Goal: Task Accomplishment & Management: Manage account settings

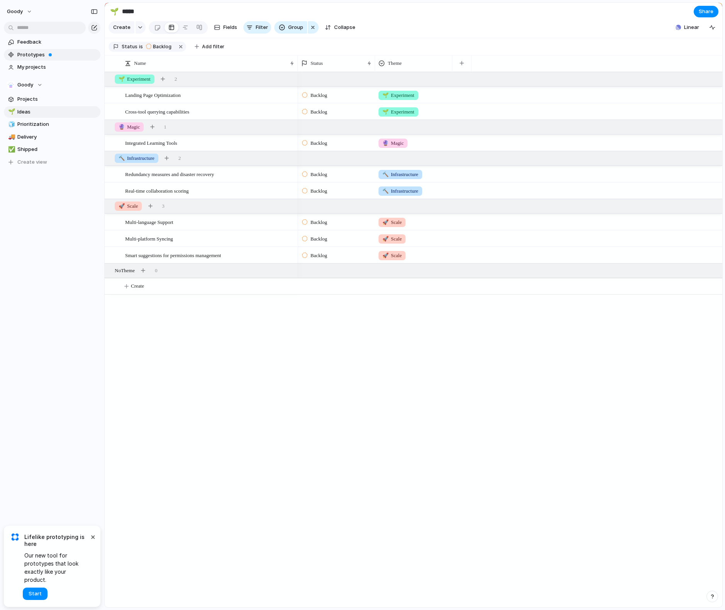
click at [56, 54] on span "Prototypes" at bounding box center [57, 55] width 80 height 8
click at [47, 43] on span "Feedback" at bounding box center [57, 42] width 80 height 8
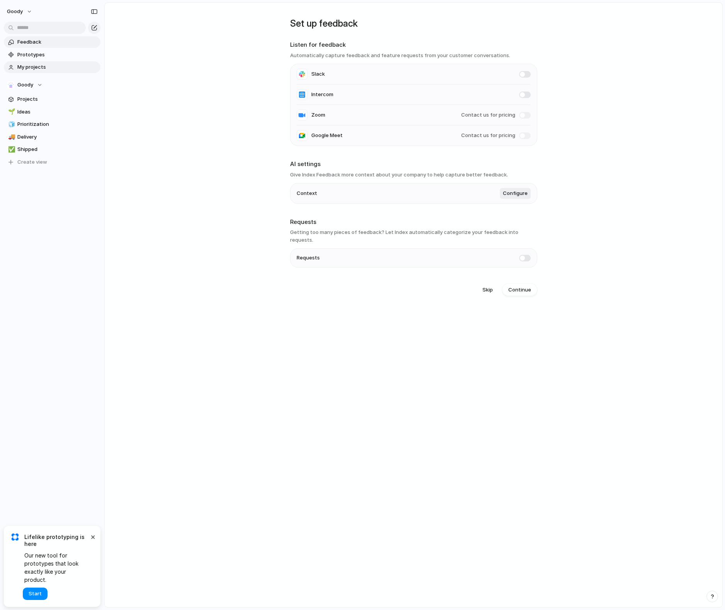
click at [54, 70] on span "My projects" at bounding box center [57, 67] width 80 height 8
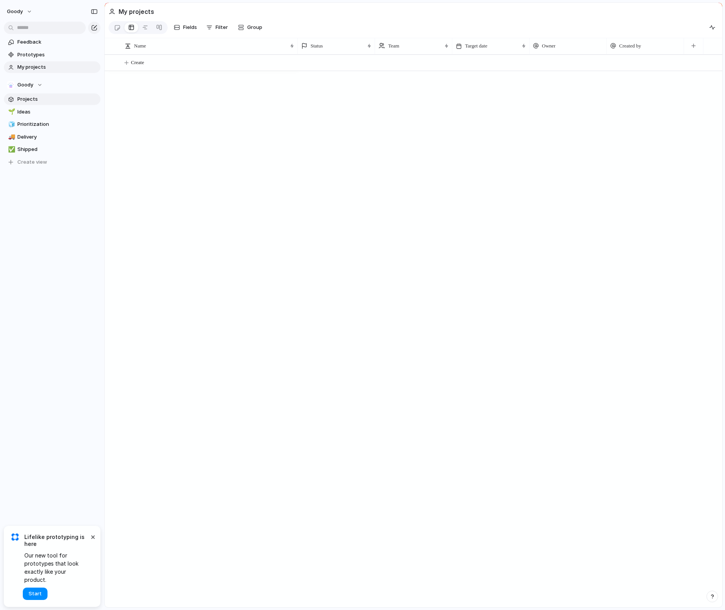
click at [52, 97] on span "Projects" at bounding box center [57, 99] width 80 height 8
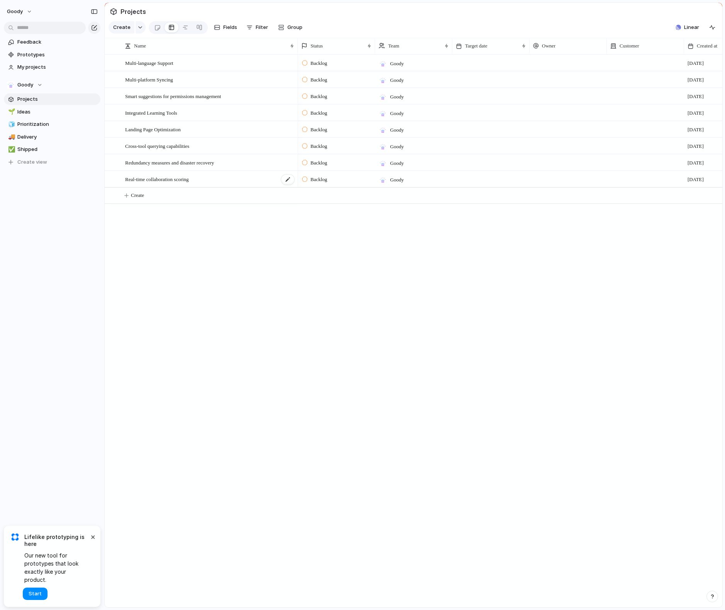
click at [189, 175] on span "Real-time collaboration scoring" at bounding box center [157, 179] width 64 height 9
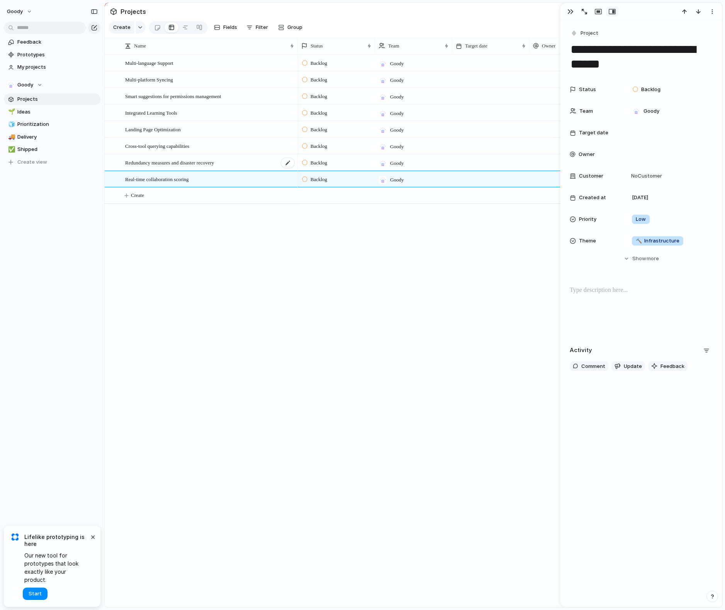
click at [199, 156] on div "Redundancy measures and disaster recovery" at bounding box center [210, 163] width 170 height 16
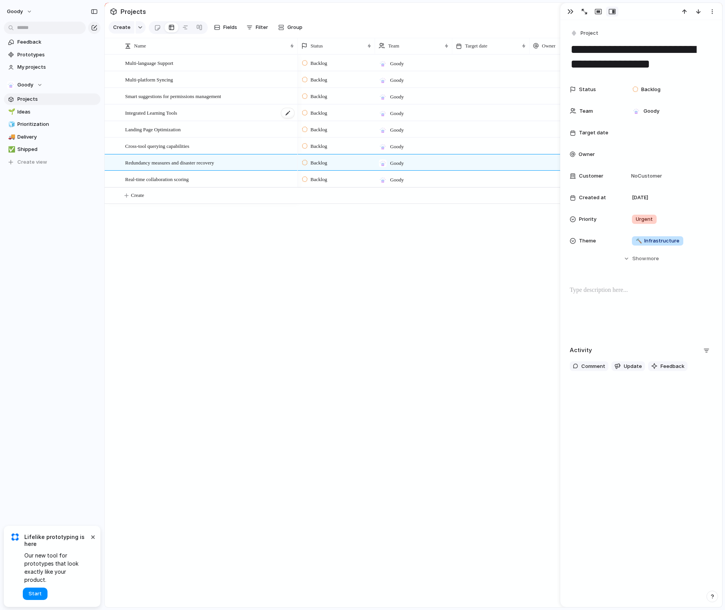
click at [204, 109] on div "Integrated Learning Tools" at bounding box center [210, 113] width 170 height 16
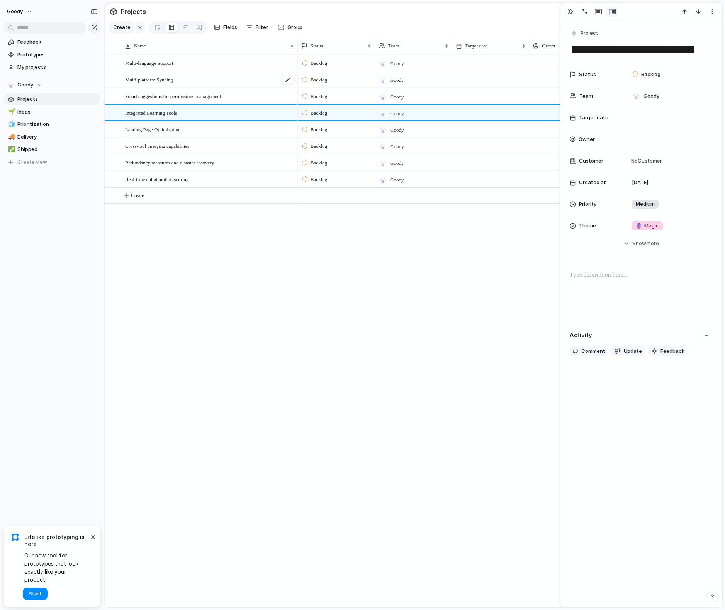
click at [207, 75] on div "Multi-platform Syncing" at bounding box center [210, 80] width 170 height 16
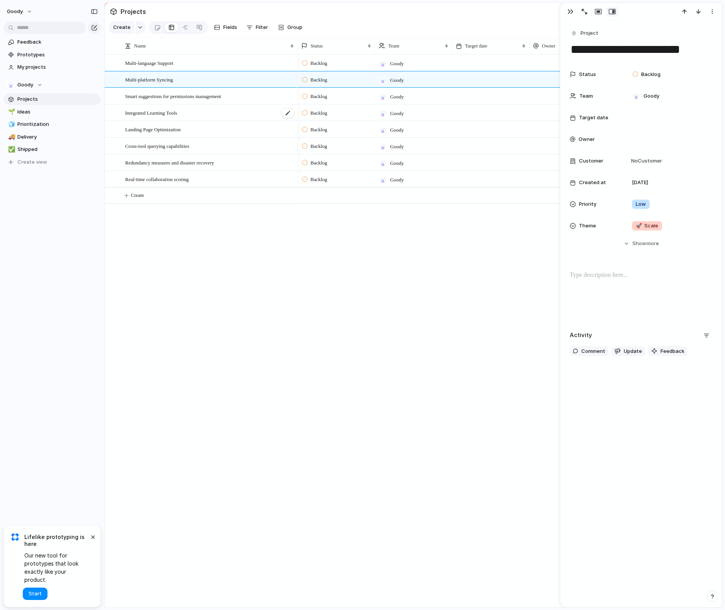
click at [218, 119] on div "Integrated Learning Tools" at bounding box center [210, 113] width 170 height 16
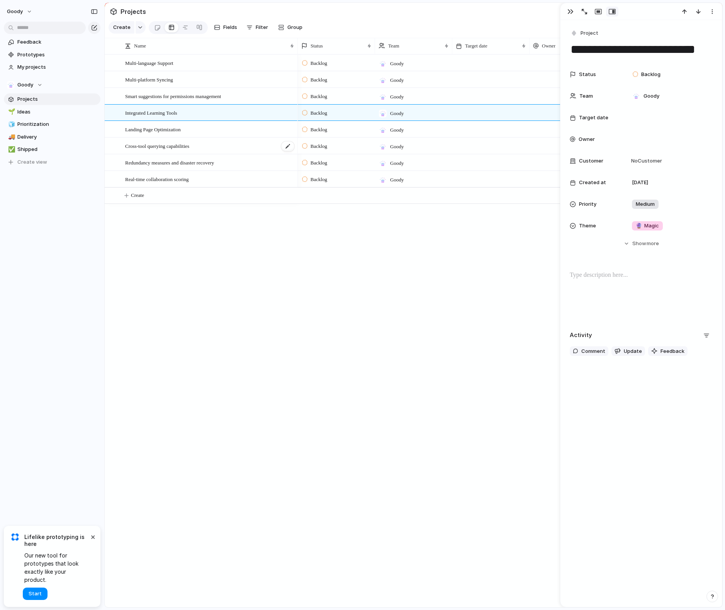
click at [215, 143] on div "Cross-tool querying capabilities" at bounding box center [210, 146] width 170 height 16
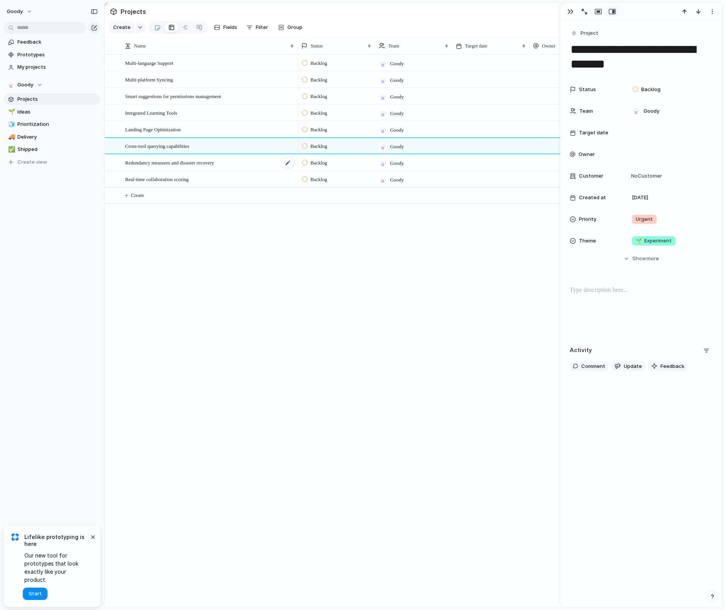
click at [211, 163] on span "Redundancy measures and disaster recovery" at bounding box center [169, 162] width 89 height 9
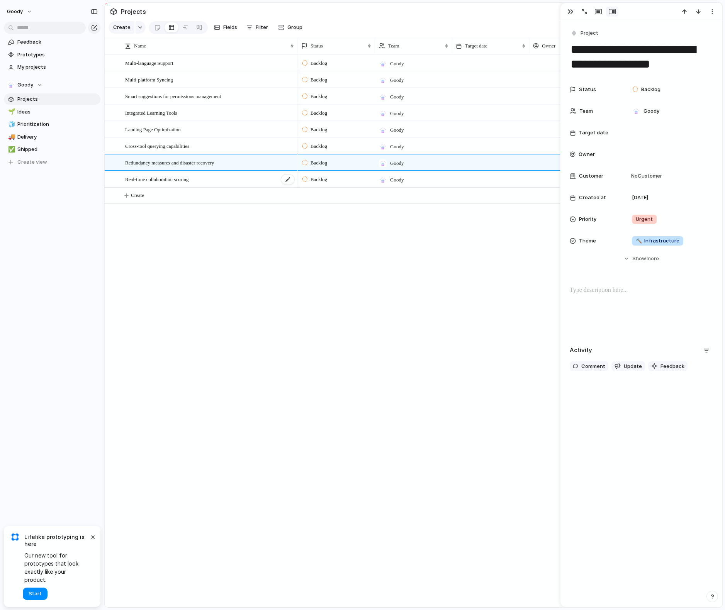
click at [212, 177] on div "Real-time collaboration scoring" at bounding box center [210, 180] width 170 height 16
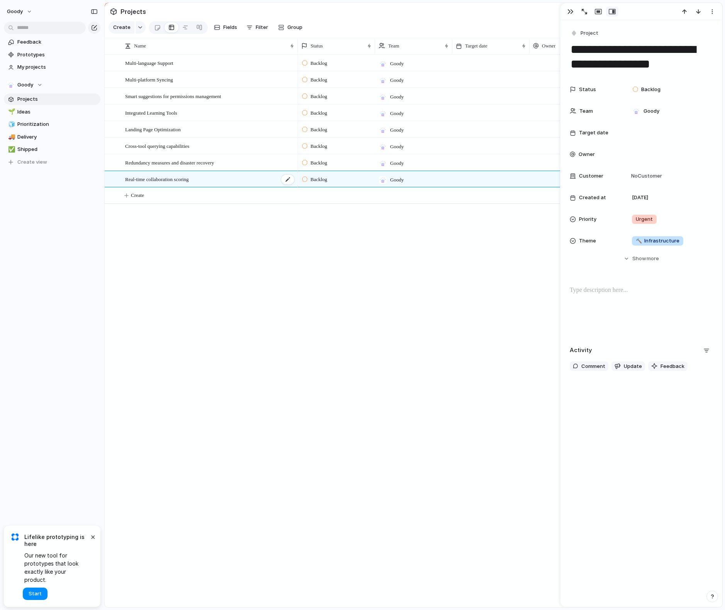
type textarea "**********"
click at [58, 111] on span "Ideas" at bounding box center [57, 112] width 80 height 8
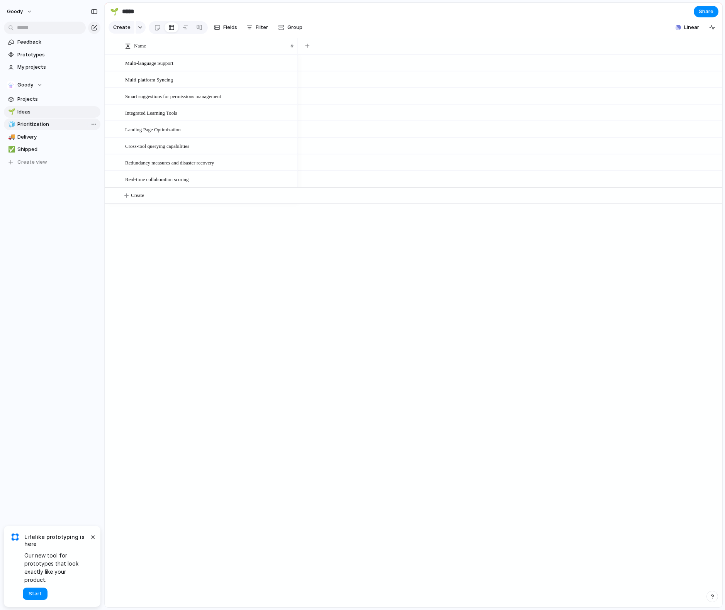
click at [52, 125] on span "Prioritization" at bounding box center [57, 125] width 80 height 8
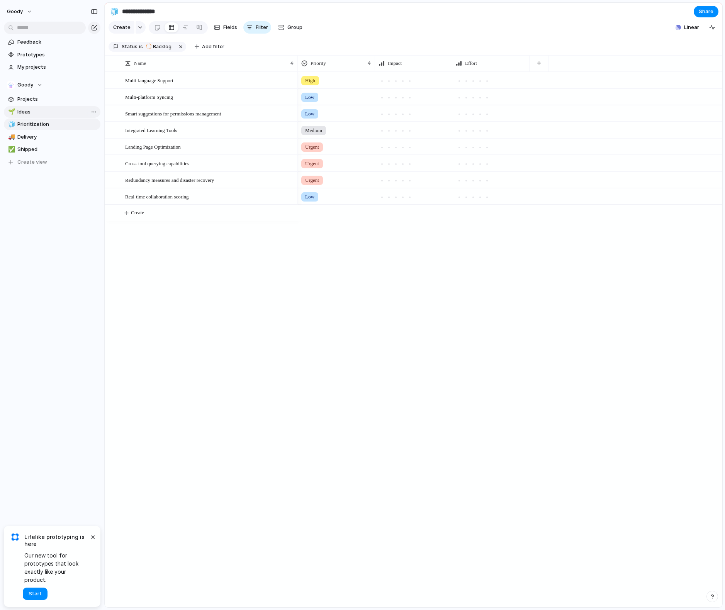
click at [52, 114] on span "Ideas" at bounding box center [57, 112] width 80 height 8
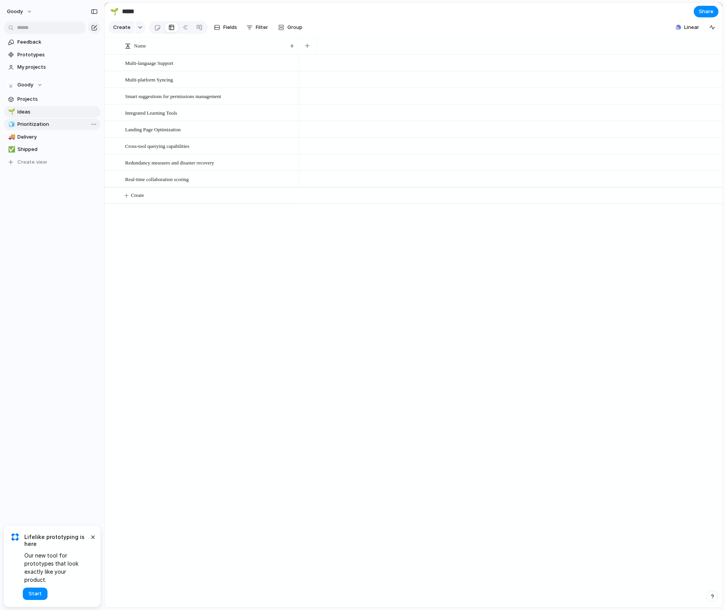
click at [54, 124] on span "Prioritization" at bounding box center [57, 125] width 80 height 8
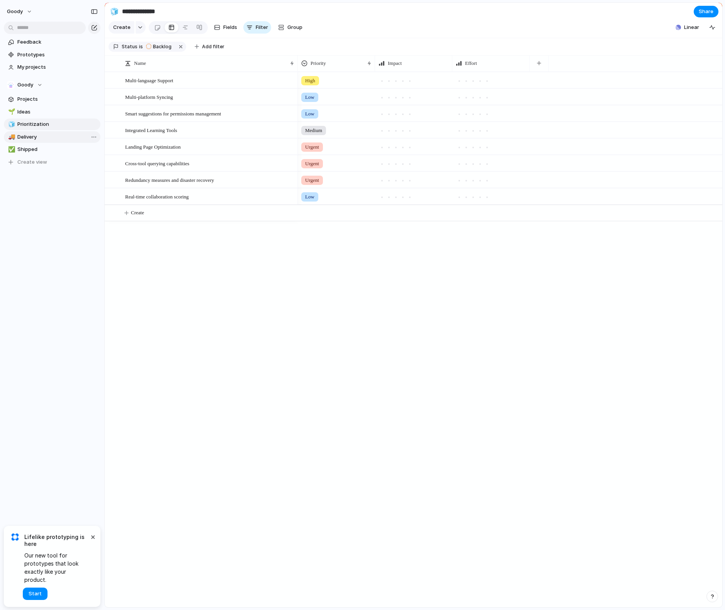
click at [66, 132] on link "🚚 Delivery" at bounding box center [52, 137] width 97 height 12
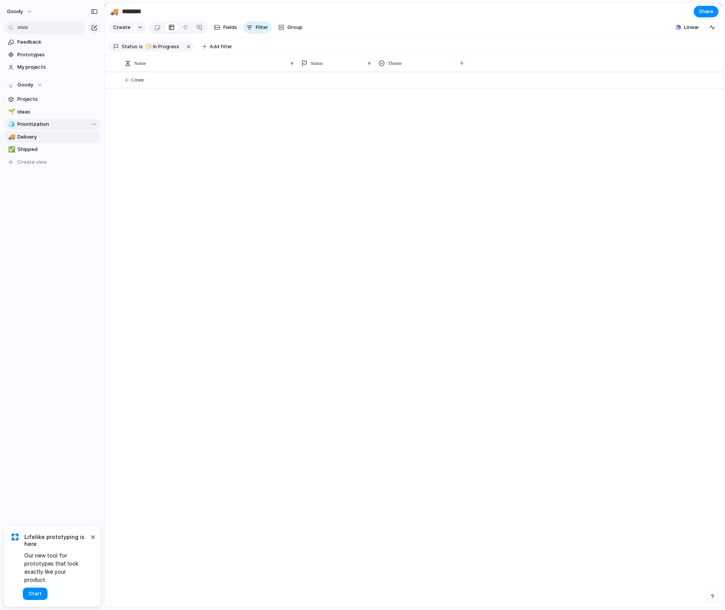
click at [50, 122] on span "Prioritization" at bounding box center [57, 125] width 80 height 8
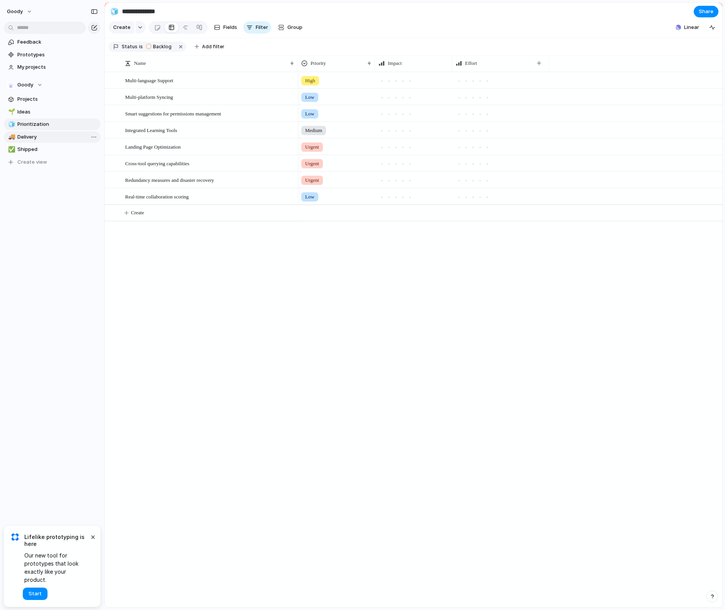
click at [48, 141] on link "🚚 Delivery" at bounding box center [52, 137] width 97 height 12
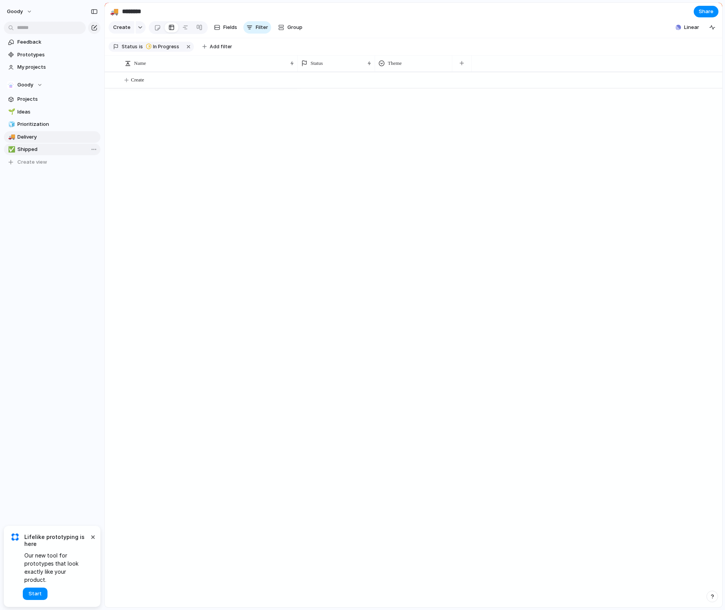
click at [44, 150] on span "Shipped" at bounding box center [57, 150] width 80 height 8
type input "*******"
click at [47, 103] on link "Projects" at bounding box center [52, 99] width 97 height 12
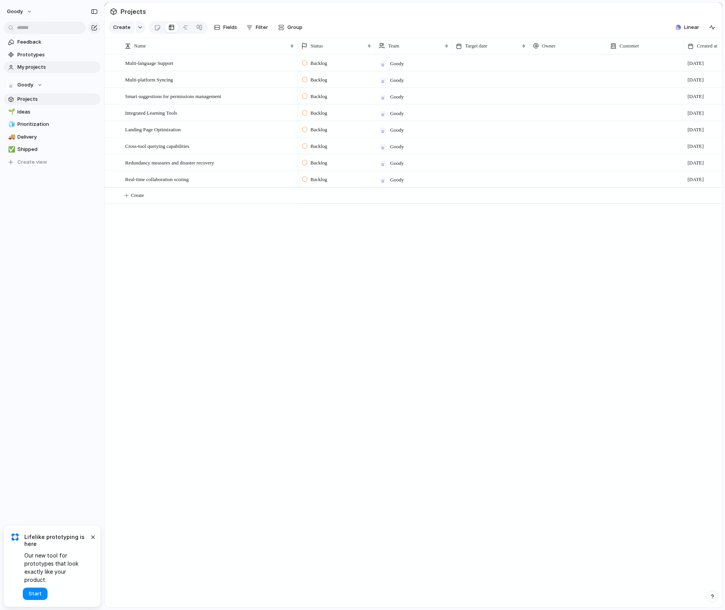
click at [53, 63] on span "My projects" at bounding box center [57, 67] width 80 height 8
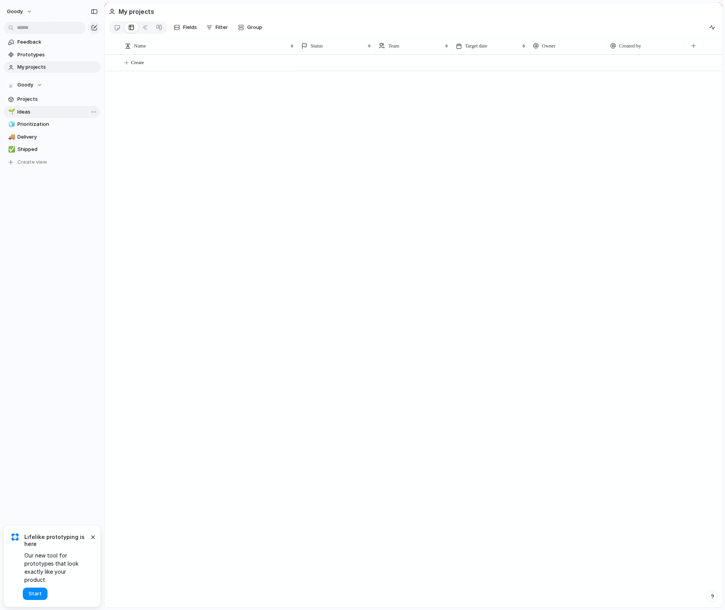
click at [46, 109] on span "Ideas" at bounding box center [57, 112] width 80 height 8
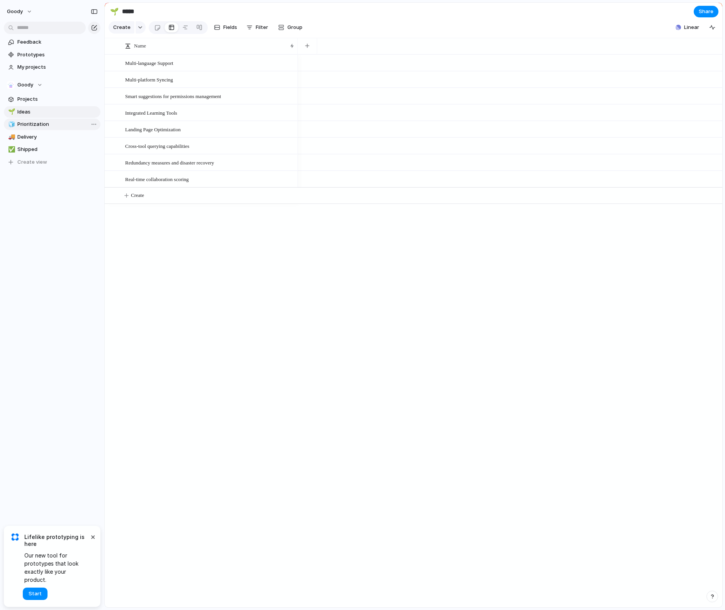
click at [51, 126] on span "Prioritization" at bounding box center [57, 125] width 80 height 8
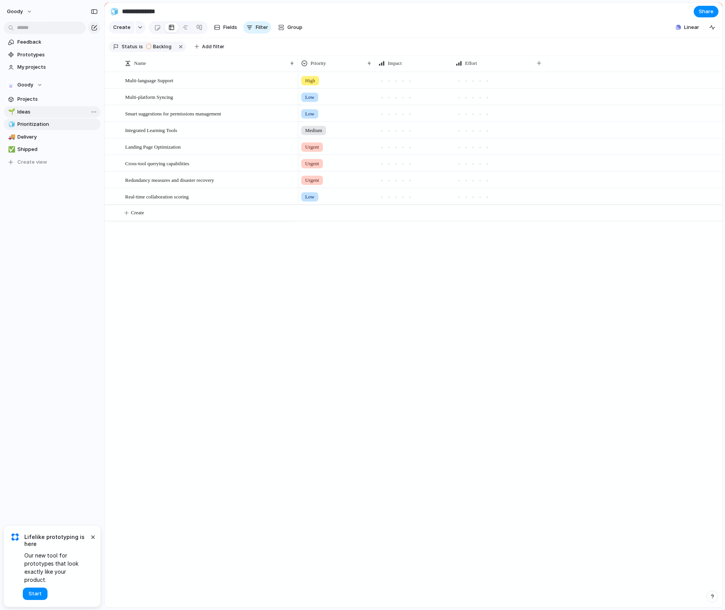
click at [51, 114] on span "Ideas" at bounding box center [57, 112] width 80 height 8
type input "*****"
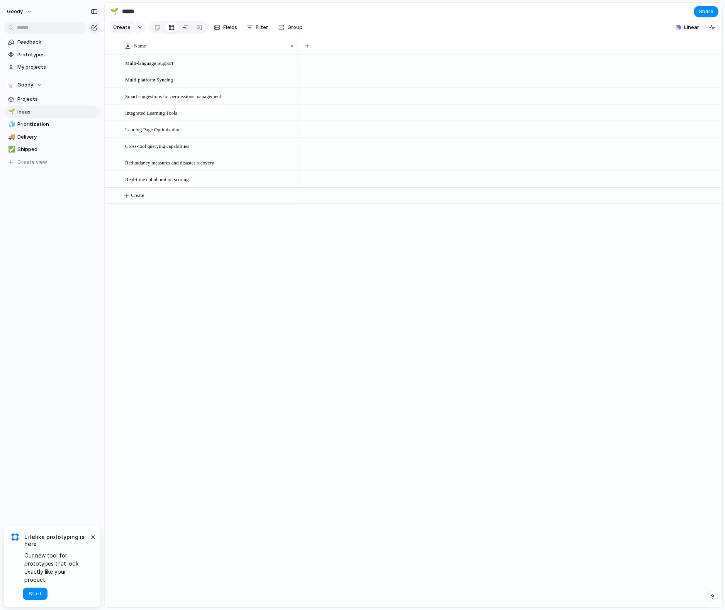
click at [184, 25] on div at bounding box center [185, 27] width 6 height 12
click at [50, 101] on span "Projects" at bounding box center [57, 99] width 80 height 8
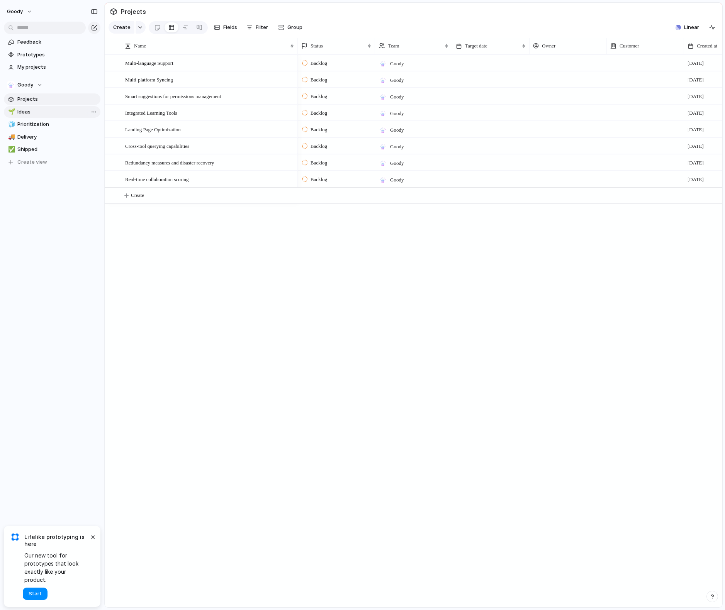
click at [50, 113] on span "Ideas" at bounding box center [57, 112] width 80 height 8
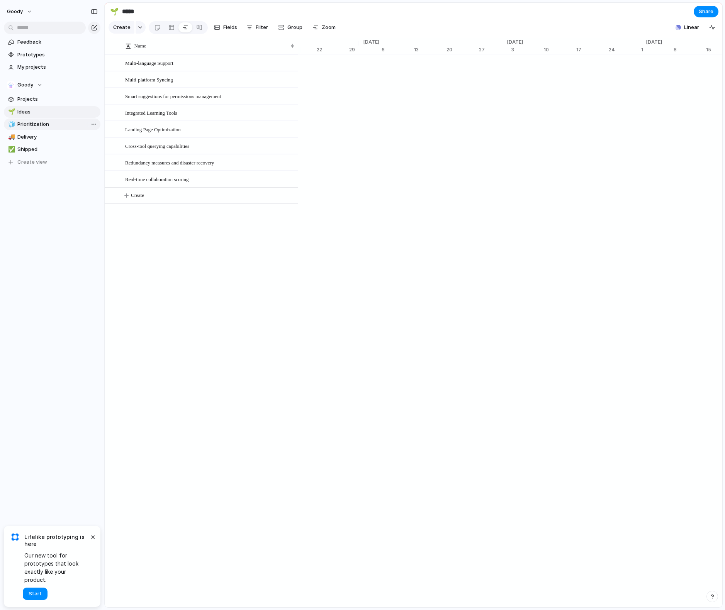
scroll to position [0, 5159]
click at [287, 27] on span "Group" at bounding box center [294, 28] width 15 height 8
click at [428, 264] on div "Owner Team Customer Priority Impact Effort Design ready Status Theme Created by" at bounding box center [362, 305] width 725 height 610
click at [420, 81] on span "Multi-platform Syncing" at bounding box center [415, 79] width 56 height 8
click at [438, 79] on span "Multi-platform Syncing" at bounding box center [415, 79] width 56 height 8
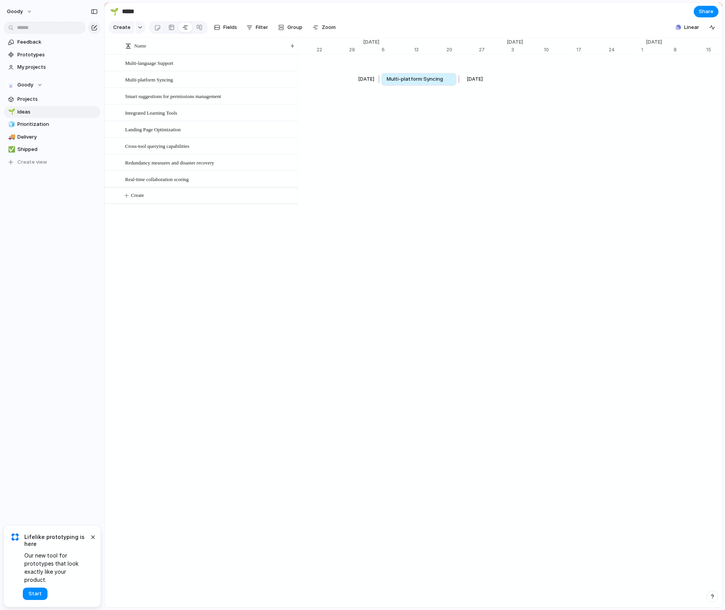
drag, startPoint x: 519, startPoint y: 82, endPoint x: 488, endPoint y: 83, distance: 31.3
click at [462, 83] on div at bounding box center [457, 79] width 9 height 12
click at [436, 78] on span "Multi-platform Syncing" at bounding box center [415, 79] width 56 height 8
drag, startPoint x: 409, startPoint y: 77, endPoint x: 378, endPoint y: 78, distance: 30.9
click at [378, 78] on span "Multi-platform Syncing" at bounding box center [380, 79] width 56 height 8
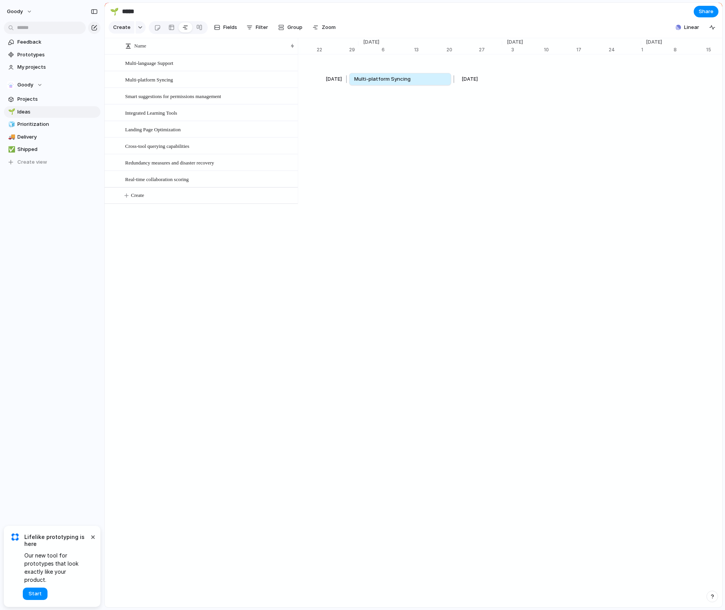
drag, startPoint x: 385, startPoint y: 76, endPoint x: 389, endPoint y: 76, distance: 4.2
click at [389, 76] on span "Multi-platform Syncing" at bounding box center [382, 79] width 56 height 8
click at [387, 80] on span "Multi-platform Syncing" at bounding box center [387, 79] width 56 height 8
click at [385, 83] on span "Multi-platform Syncing" at bounding box center [387, 79] width 56 height 8
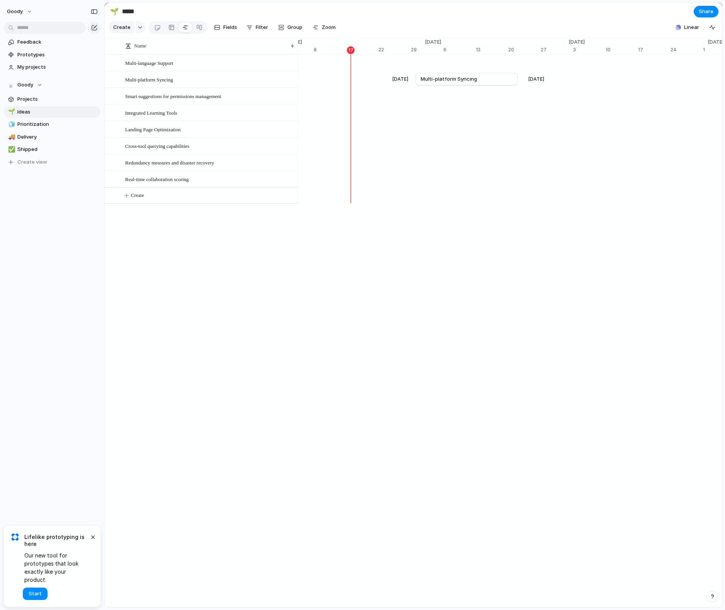
click at [387, 82] on div "[DATE] Multi-platform Syncing [DATE]" at bounding box center [351, 79] width 10300 height 17
click at [456, 80] on span "Multi-platform Syncing" at bounding box center [449, 79] width 56 height 8
drag, startPoint x: 455, startPoint y: 78, endPoint x: 466, endPoint y: 78, distance: 10.4
click at [466, 78] on span "Multi-platform Syncing" at bounding box center [459, 79] width 56 height 8
drag, startPoint x: 471, startPoint y: 78, endPoint x: 476, endPoint y: 78, distance: 5.4
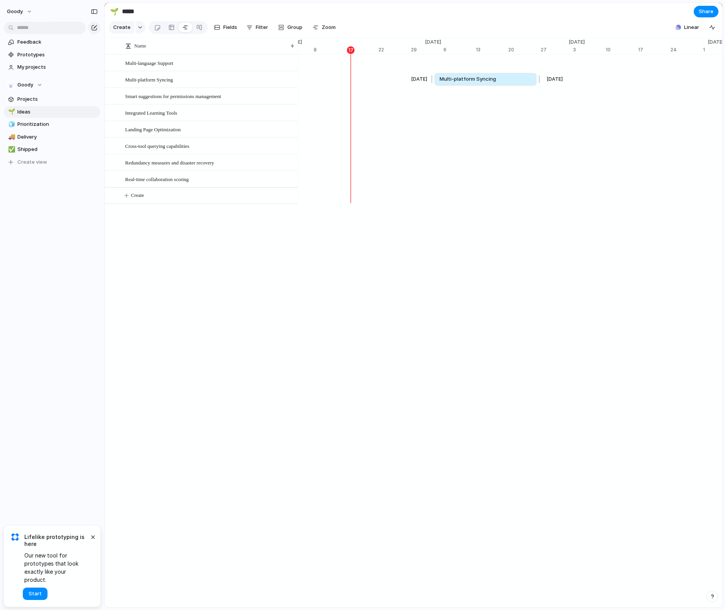
click at [476, 78] on span "Multi-platform Syncing" at bounding box center [468, 79] width 56 height 8
drag, startPoint x: 472, startPoint y: 79, endPoint x: 454, endPoint y: 81, distance: 17.8
click at [454, 81] on span "Multi-platform Syncing" at bounding box center [450, 79] width 56 height 8
click at [450, 78] on span "Multi-platform Syncing" at bounding box center [449, 79] width 56 height 8
click at [446, 78] on span "Multi-platform Syncing" at bounding box center [449, 79] width 56 height 8
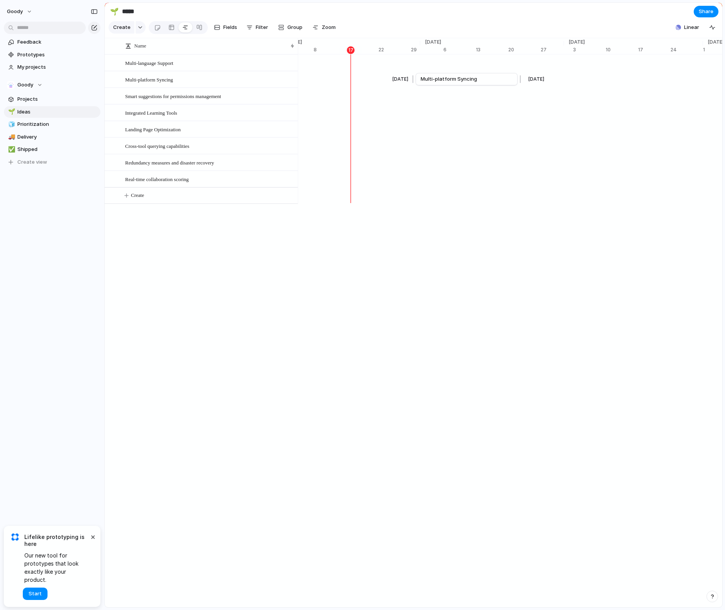
click at [446, 78] on span "Multi-platform Syncing" at bounding box center [449, 79] width 56 height 8
click at [173, 76] on span "Multi-platform Syncing" at bounding box center [149, 79] width 48 height 9
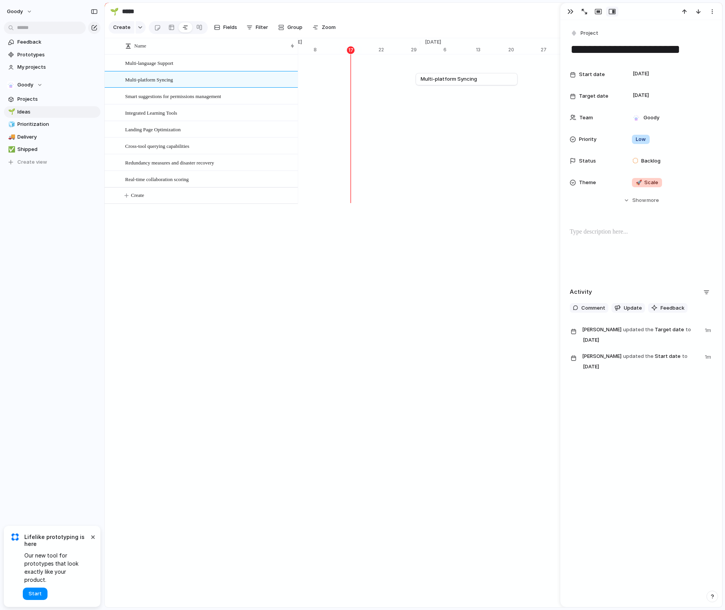
click at [323, 8] on section "🌱 ***** Share" at bounding box center [414, 11] width 618 height 17
click at [295, 30] on span "Group" at bounding box center [294, 28] width 15 height 8
click at [420, 24] on div "Owner Team Customer Priority Impact Effort Design ready Status Theme Created by" at bounding box center [362, 305] width 725 height 610
click at [483, 123] on div "Goody" at bounding box center [668, 117] width 87 height 15
click at [483, 119] on div "Goody ⚡ Suggest" at bounding box center [362, 305] width 725 height 610
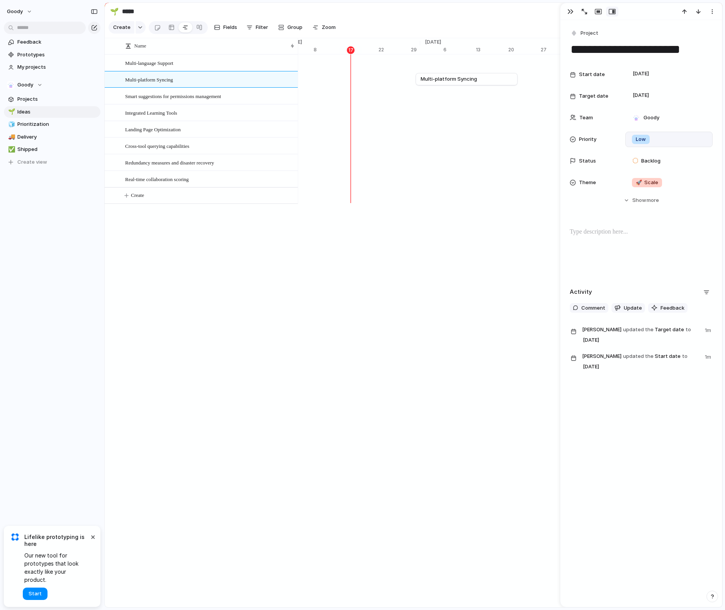
click at [483, 140] on div "Low" at bounding box center [669, 139] width 80 height 8
click at [483, 137] on div "Urgent High Medium Low No Priority" at bounding box center [362, 305] width 725 height 610
click at [483, 197] on span "more" at bounding box center [653, 201] width 12 height 8
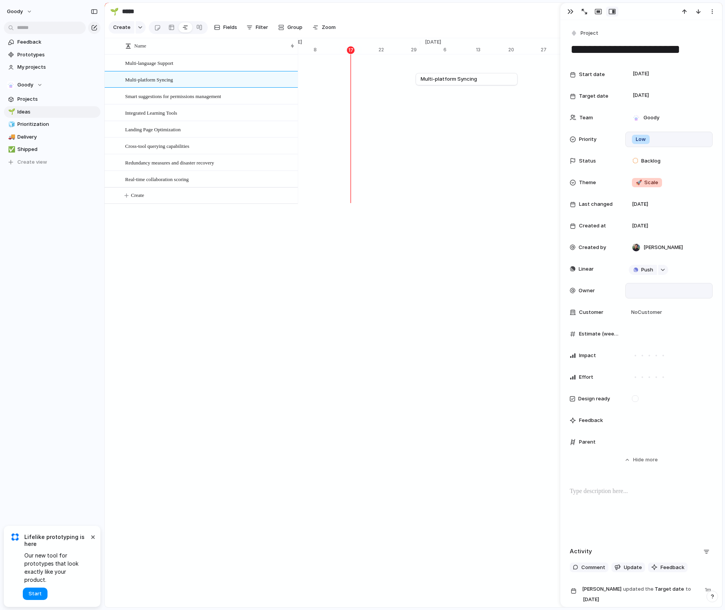
click at [483, 287] on div at bounding box center [669, 291] width 80 height 8
click at [483, 285] on div "[PERSON_NAME]" at bounding box center [362, 305] width 725 height 610
click at [483, 400] on div at bounding box center [635, 399] width 7 height 7
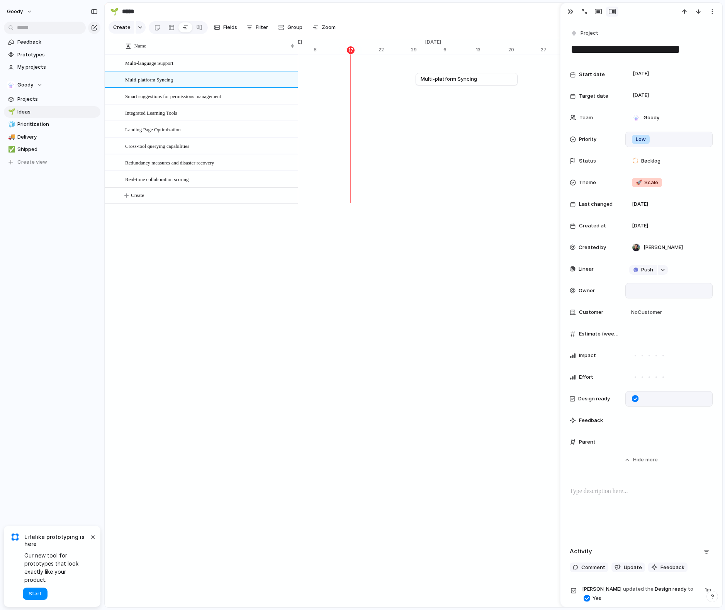
click at [483, 400] on div at bounding box center [635, 399] width 7 height 7
click at [483, 313] on span "No Customer" at bounding box center [645, 313] width 33 height 8
click at [483, 313] on div "Type to add a company" at bounding box center [362, 305] width 725 height 610
click at [483, 293] on div at bounding box center [669, 291] width 80 height 8
click at [483, 316] on span "[PERSON_NAME]" at bounding box center [663, 318] width 39 height 8
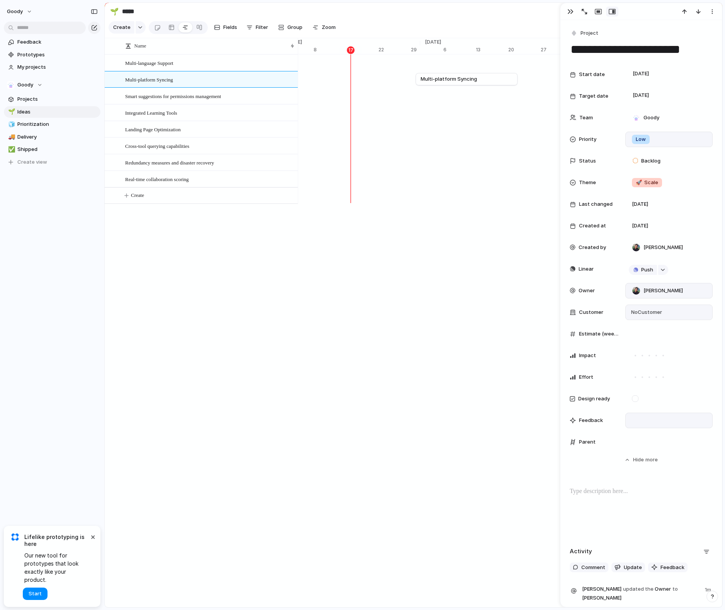
click at [483, 406] on div at bounding box center [668, 420] width 87 height 15
click at [483, 406] on div at bounding box center [669, 442] width 80 height 8
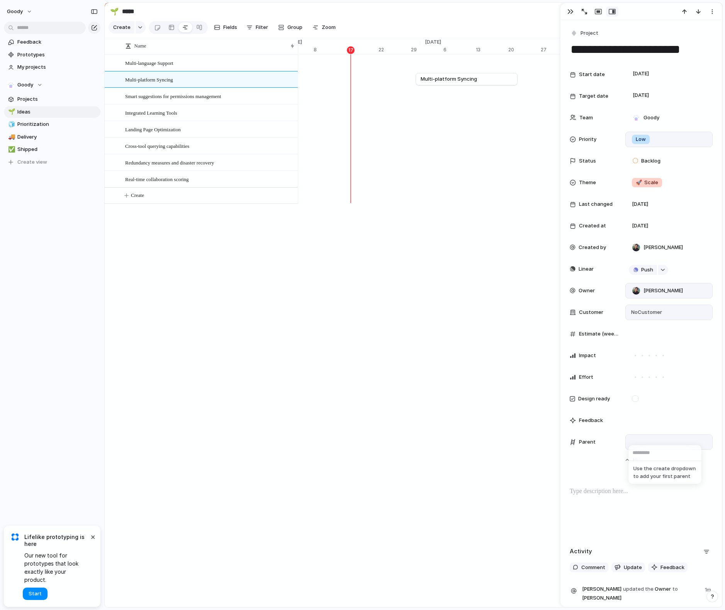
click at [483, 406] on div "Use the create dropdown to add your first parent" at bounding box center [362, 305] width 725 height 610
drag, startPoint x: 439, startPoint y: 227, endPoint x: 445, endPoint y: 209, distance: 19.3
click at [440, 227] on div "Name Multi-language Support Multi-platform Syncing Smart suggestions for permis…" at bounding box center [414, 323] width 618 height 570
click at [293, 31] on button "Group" at bounding box center [290, 27] width 32 height 12
click at [311, 62] on li "Owner" at bounding box center [306, 61] width 63 height 12
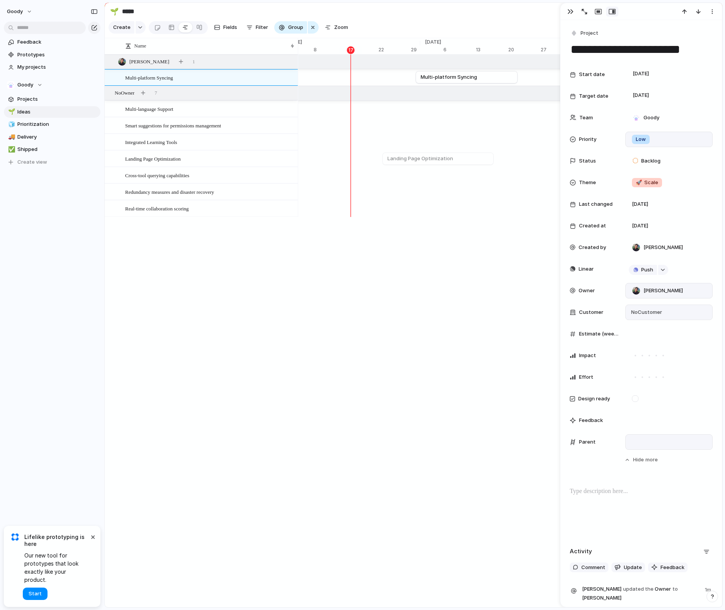
click at [392, 262] on div "Name Multi-language Support Multi-platform Syncing Smart suggestions for permis…" at bounding box center [414, 323] width 618 height 570
click at [221, 124] on span "Smart suggestions for permissions management" at bounding box center [173, 125] width 96 height 9
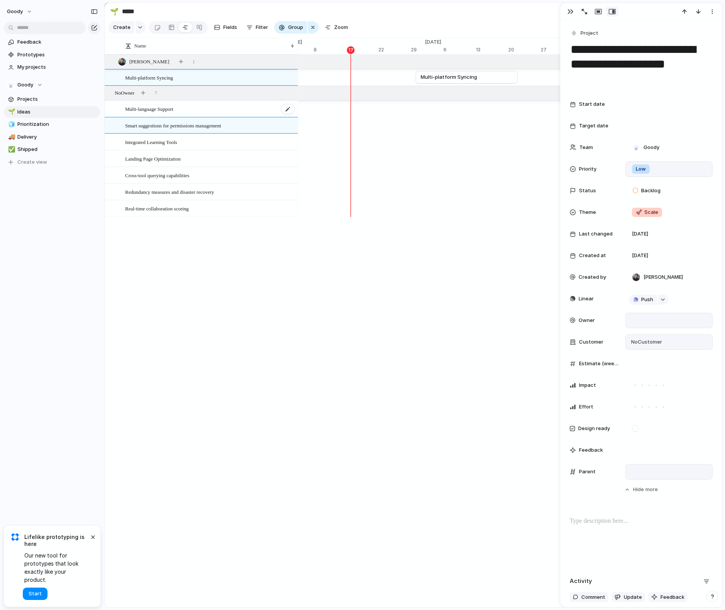
click at [204, 108] on div "Multi-language Support" at bounding box center [210, 109] width 170 height 16
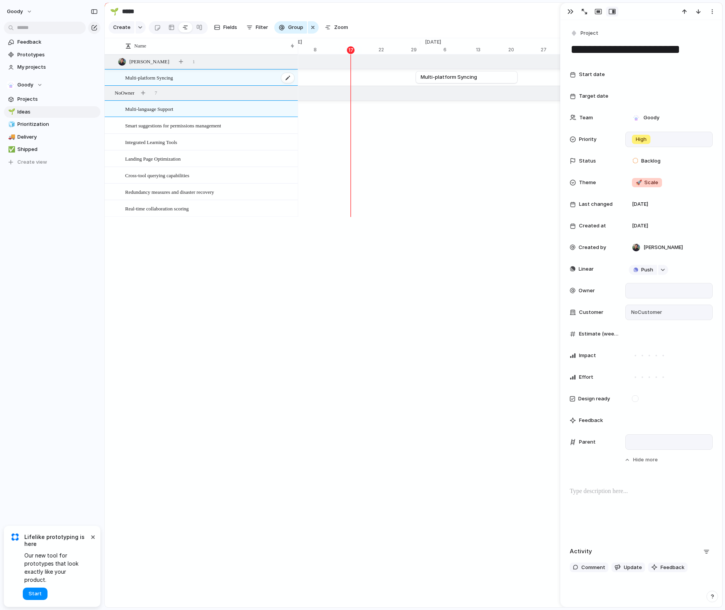
click at [219, 76] on div "Multi-platform Syncing" at bounding box center [210, 78] width 170 height 16
type textarea "**********"
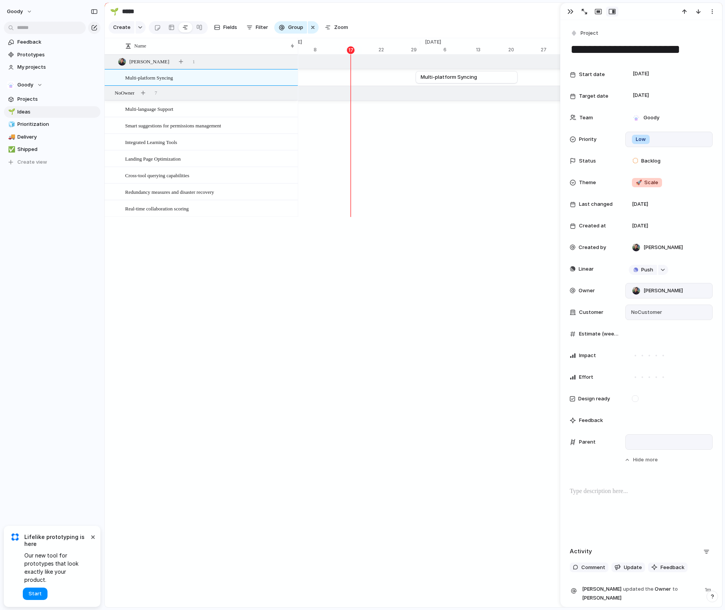
click at [483, 295] on div "[PERSON_NAME]" at bounding box center [668, 290] width 87 height 15
click at [483, 289] on div "[PERSON_NAME] No Owner" at bounding box center [362, 305] width 725 height 610
click at [483, 291] on div "[PERSON_NAME] No Owner" at bounding box center [362, 305] width 725 height 610
click at [483, 285] on div "[PERSON_NAME]" at bounding box center [668, 290] width 87 height 15
click at [483, 333] on span "No Owner" at bounding box center [657, 335] width 24 height 8
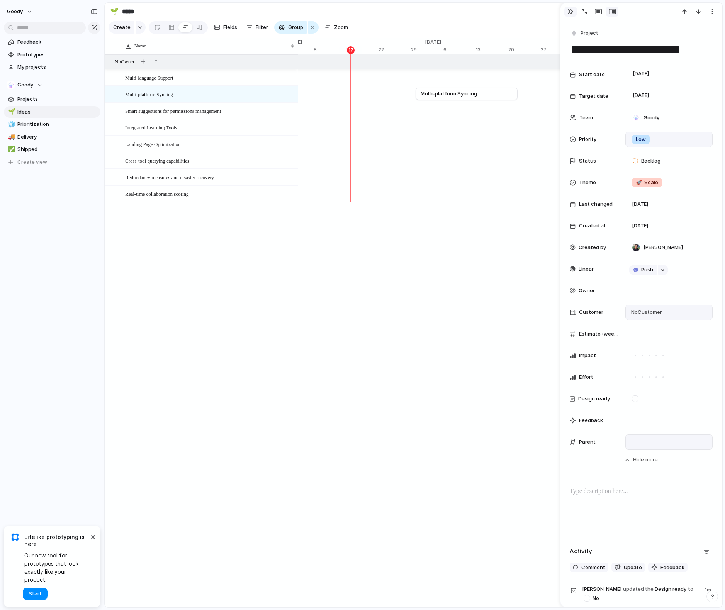
click at [483, 11] on div "button" at bounding box center [570, 11] width 6 height 6
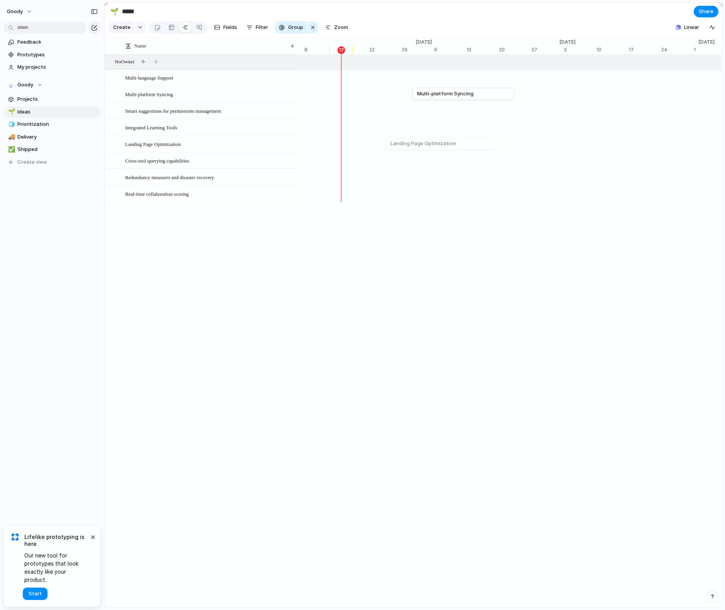
scroll to position [0, 5098]
click at [51, 49] on link "Prototypes" at bounding box center [52, 55] width 97 height 12
click at [50, 43] on span "Feedback" at bounding box center [57, 42] width 80 height 8
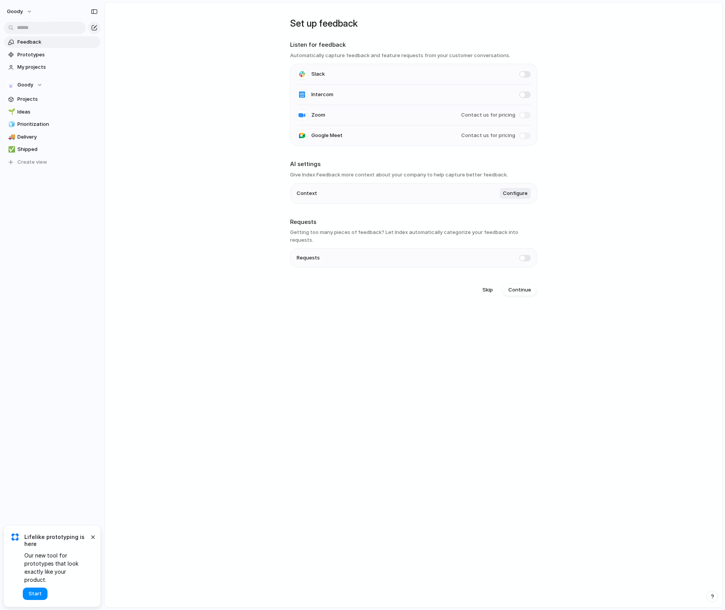
click at [520, 255] on span at bounding box center [525, 258] width 12 height 7
click at [50, 58] on link "Requests" at bounding box center [52, 55] width 97 height 12
click at [44, 69] on span "Prototypes" at bounding box center [57, 67] width 80 height 8
click at [54, 49] on link "Requests" at bounding box center [52, 55] width 97 height 12
click at [51, 43] on span "Feedback" at bounding box center [57, 42] width 80 height 8
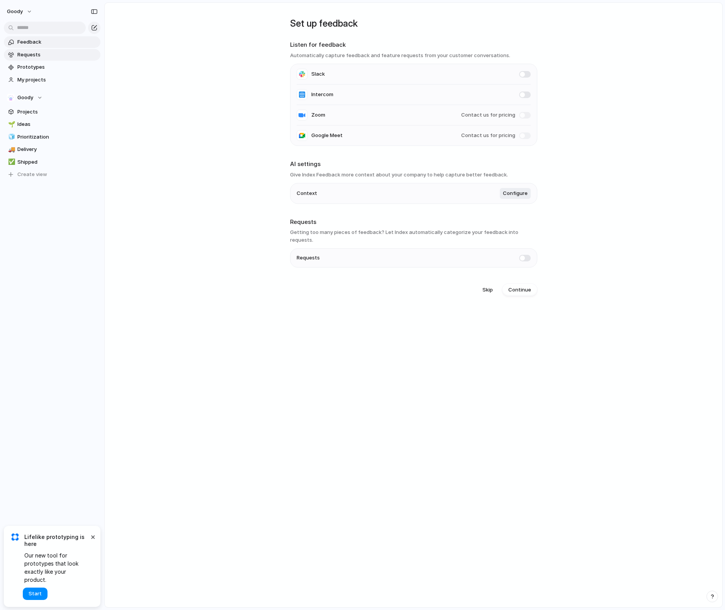
click at [53, 53] on span "Requests" at bounding box center [57, 55] width 80 height 8
click at [56, 44] on span "Feedback" at bounding box center [57, 42] width 80 height 8
click at [53, 53] on span "Requests" at bounding box center [57, 55] width 80 height 8
click at [50, 64] on span "Prototypes" at bounding box center [57, 67] width 80 height 8
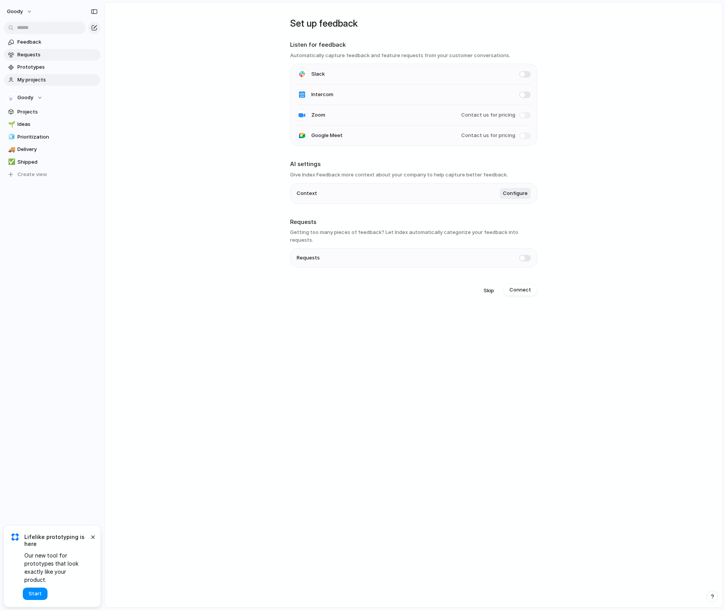
click at [62, 82] on span "My projects" at bounding box center [57, 80] width 80 height 8
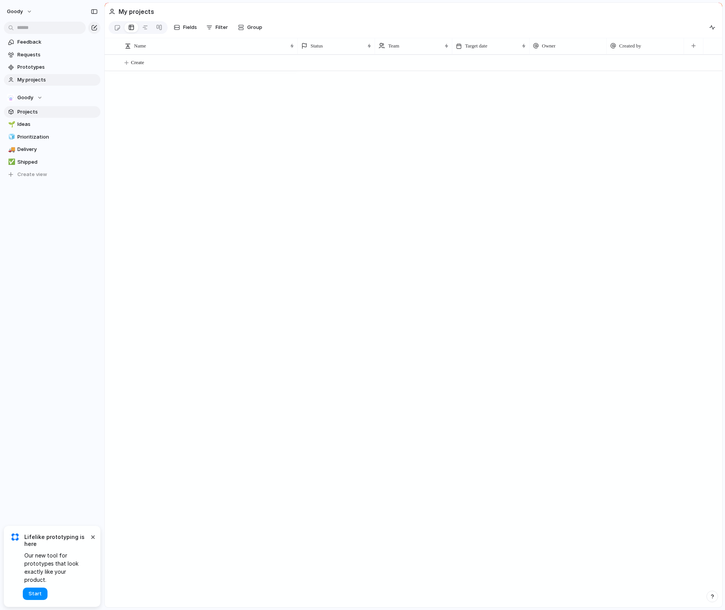
click at [53, 114] on span "Projects" at bounding box center [57, 112] width 80 height 8
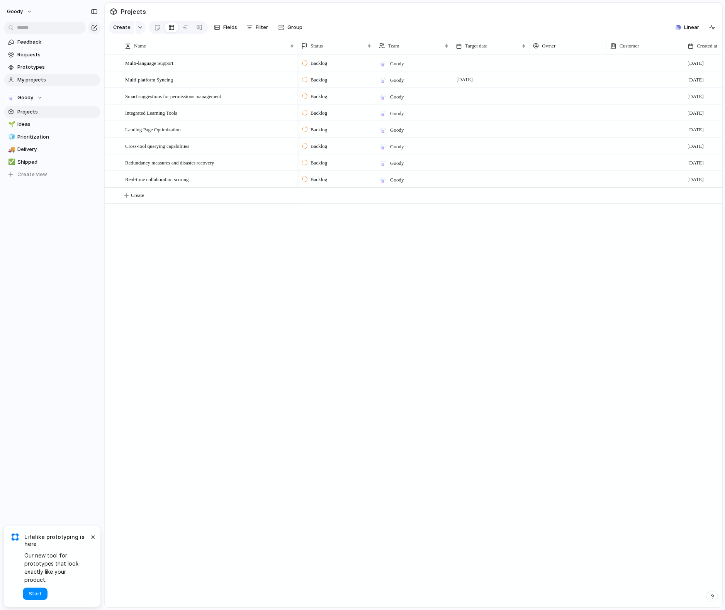
click at [61, 82] on span "My projects" at bounding box center [57, 80] width 80 height 8
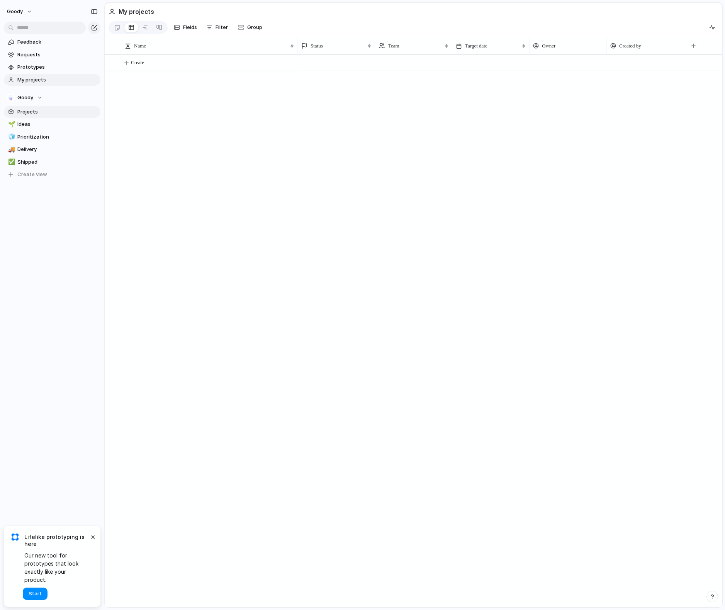
click at [53, 116] on link "Projects" at bounding box center [52, 112] width 97 height 12
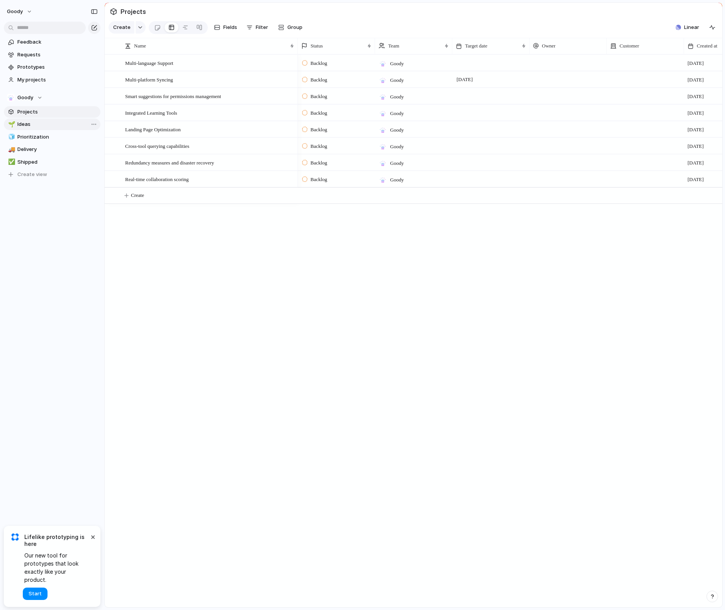
click at [41, 121] on span "Ideas" at bounding box center [57, 125] width 80 height 8
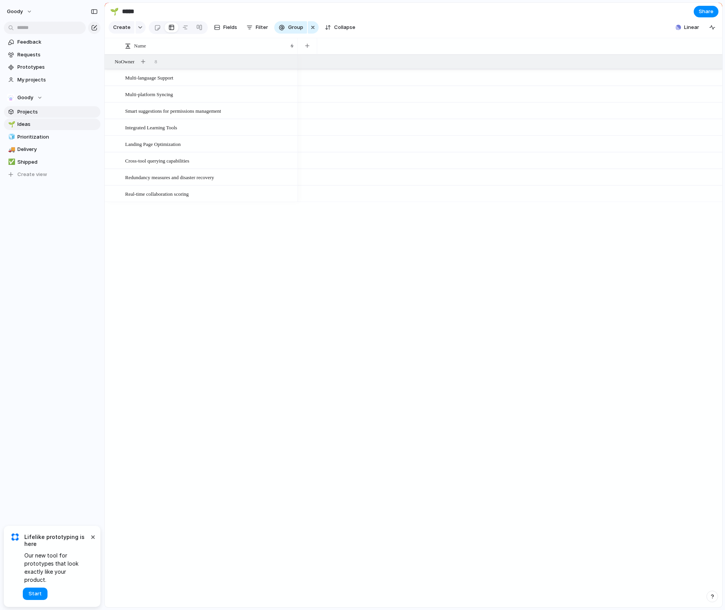
click at [45, 111] on span "Projects" at bounding box center [57, 112] width 80 height 8
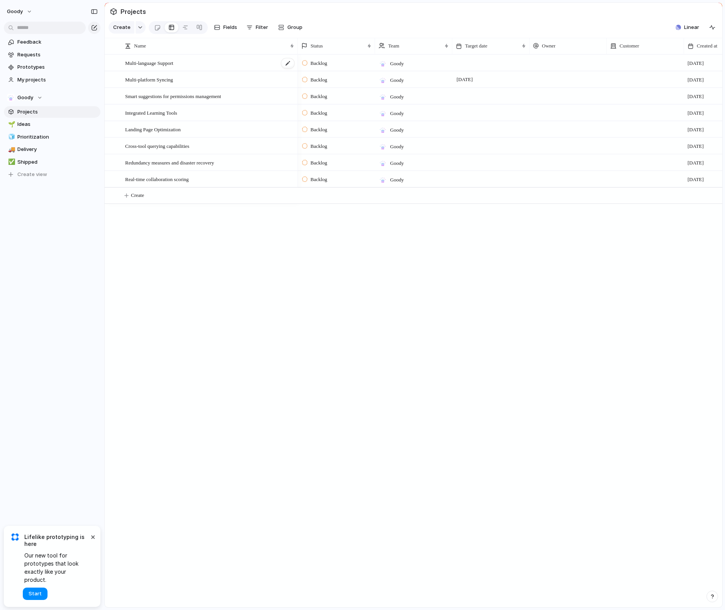
click at [245, 58] on div "Multi-language Support" at bounding box center [210, 63] width 170 height 16
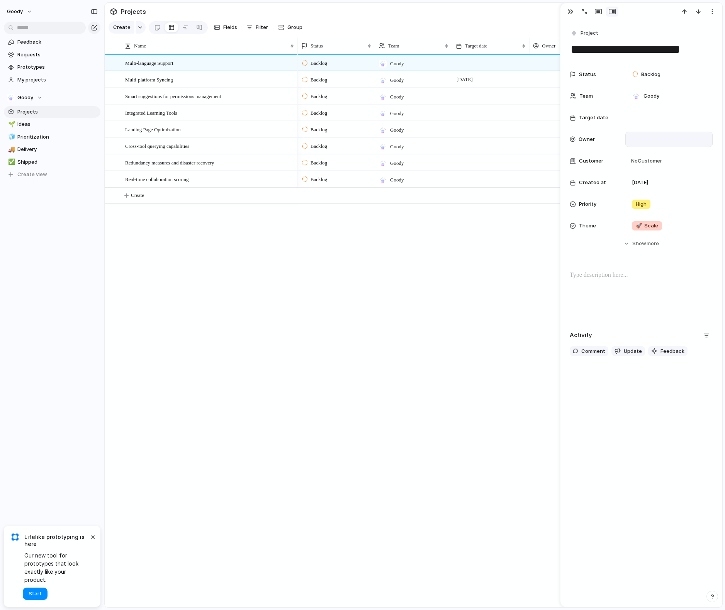
click at [645, 141] on div at bounding box center [669, 139] width 80 height 8
click at [647, 167] on span "[PERSON_NAME]" at bounding box center [663, 167] width 39 height 8
click at [345, 261] on div "Backlog Goody Mark Bao 17 September Backlog Goody 22 October 17 September Backl…" at bounding box center [510, 330] width 425 height 553
click at [568, 9] on div "button" at bounding box center [570, 11] width 6 height 6
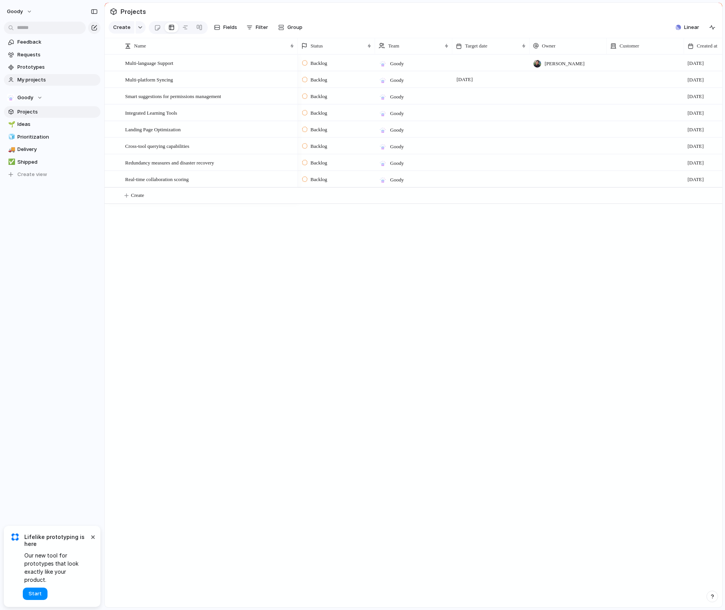
click at [39, 80] on span "My projects" at bounding box center [57, 80] width 80 height 8
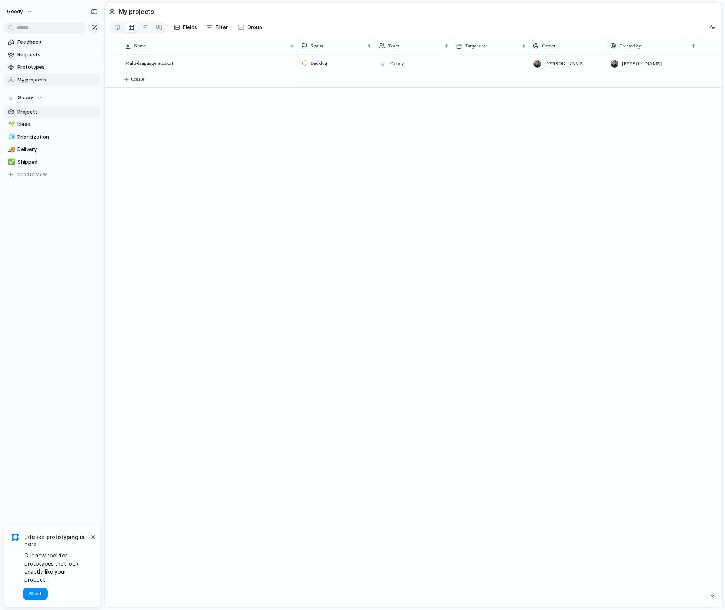
click at [44, 110] on span "Projects" at bounding box center [57, 112] width 80 height 8
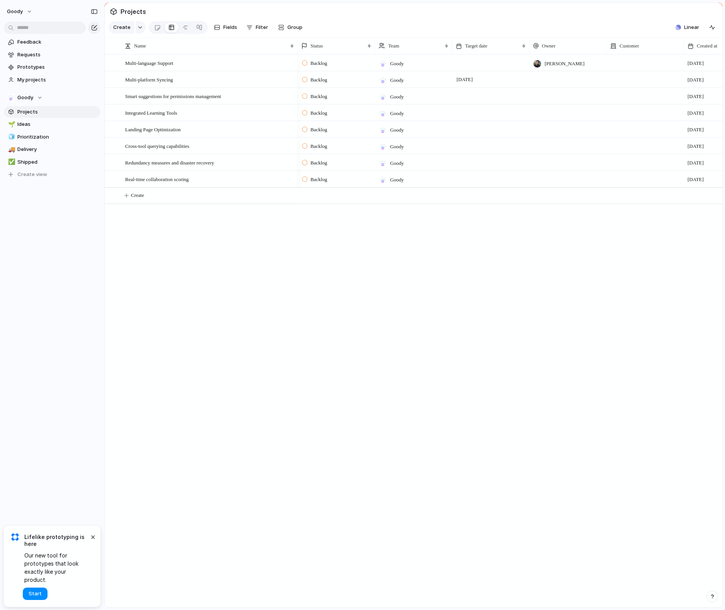
click at [49, 73] on section "Feedback Requests Prototypes My projects" at bounding box center [52, 60] width 104 height 51
click at [48, 76] on span "My projects" at bounding box center [57, 80] width 80 height 8
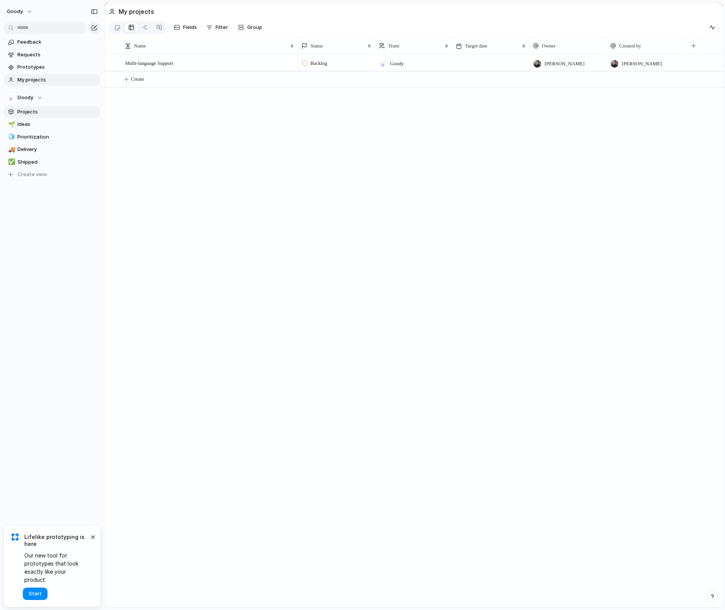
click at [47, 106] on section "Goody Projects 🌱 Ideas 🧊 Prioritization 🚚 Delivery ✅ Shipped To pick up a dragg…" at bounding box center [52, 133] width 104 height 95
click at [50, 101] on button "Goody" at bounding box center [52, 98] width 97 height 12
drag, startPoint x: 61, startPoint y: 103, endPoint x: 65, endPoint y: 110, distance: 8.0
click at [61, 103] on div "Goody ⚡ Suggest Create new team" at bounding box center [362, 305] width 725 height 610
click at [67, 117] on section "Goody Projects 🌱 Ideas 🧊 Prioritization 🚚 Delivery ✅ Shipped To pick up a dragg…" at bounding box center [52, 133] width 104 height 95
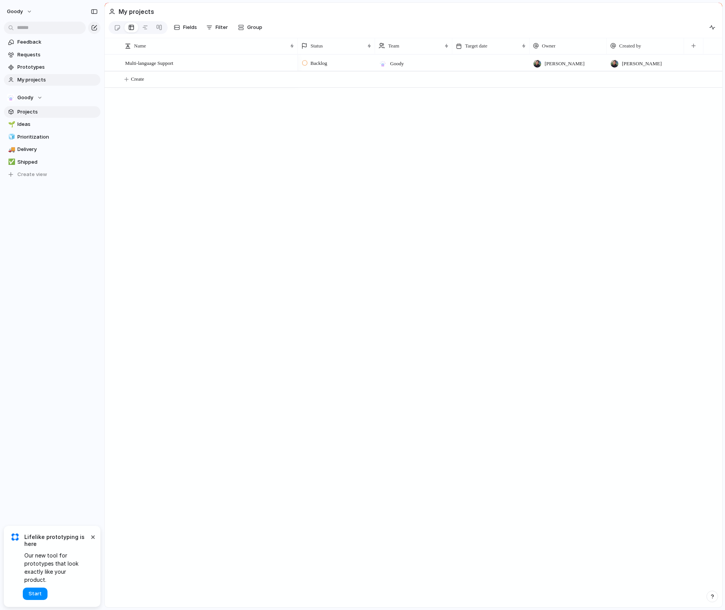
click at [68, 114] on span "Projects" at bounding box center [57, 112] width 80 height 8
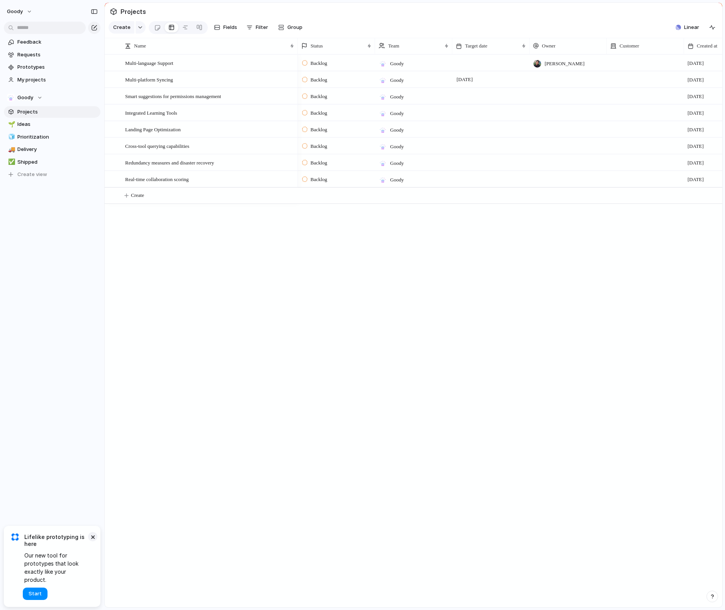
click at [92, 542] on button "×" at bounding box center [92, 536] width 9 height 9
click at [29, 13] on button "Goody" at bounding box center [19, 11] width 33 height 12
click at [42, 32] on li "Settings" at bounding box center [37, 29] width 64 height 12
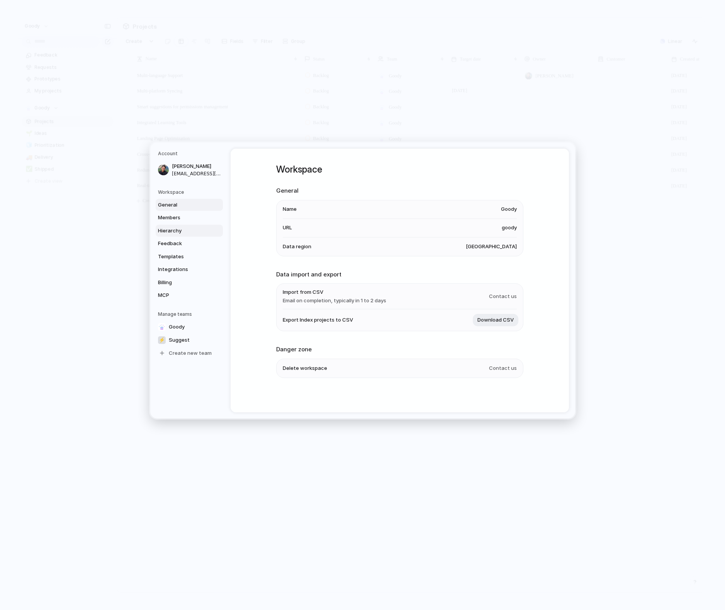
click at [180, 225] on link "Hierarchy" at bounding box center [189, 231] width 67 height 12
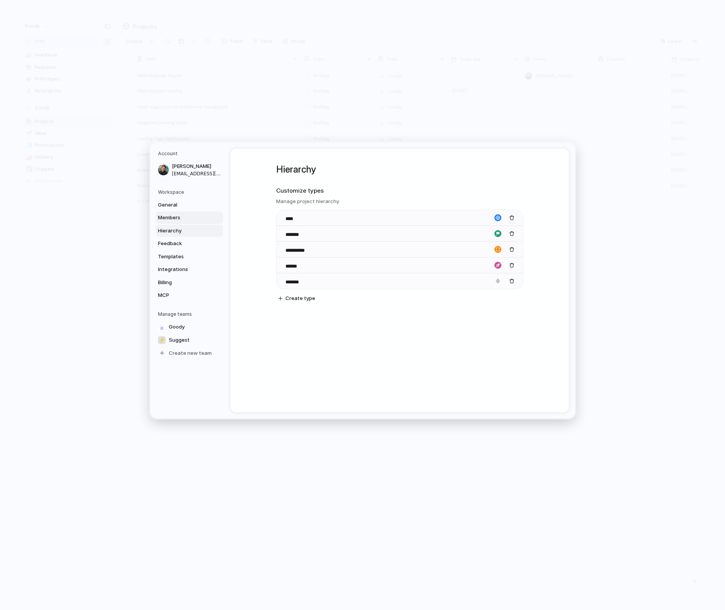
click at [183, 217] on span "Members" at bounding box center [182, 218] width 49 height 8
click at [182, 228] on span "Hierarchy" at bounding box center [182, 231] width 49 height 8
click at [189, 240] on link "Feedback" at bounding box center [189, 244] width 67 height 12
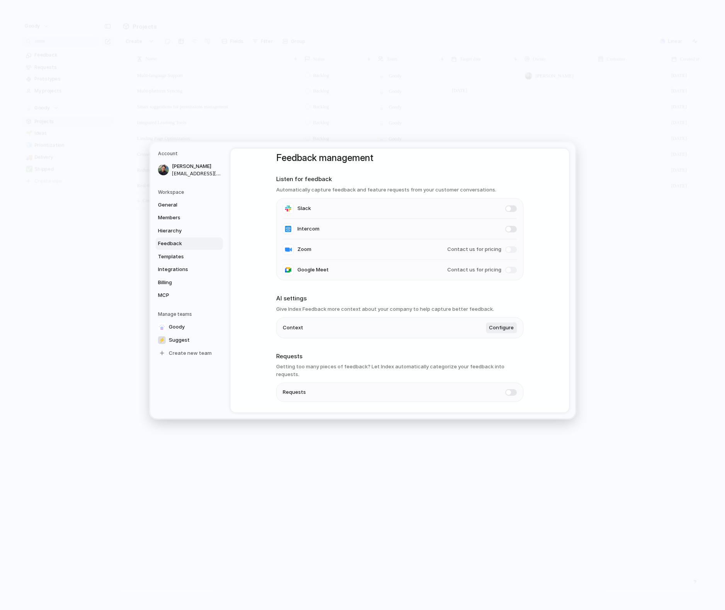
scroll to position [30, 0]
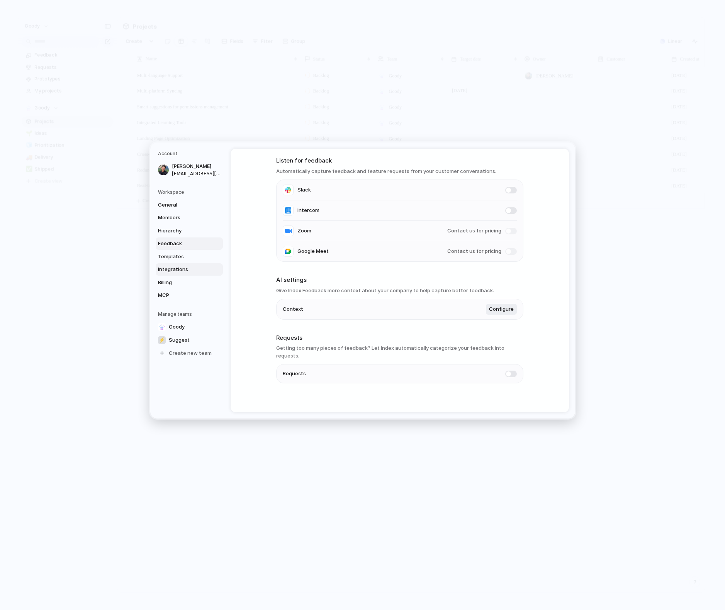
click at [200, 267] on span "Integrations" at bounding box center [182, 270] width 49 height 8
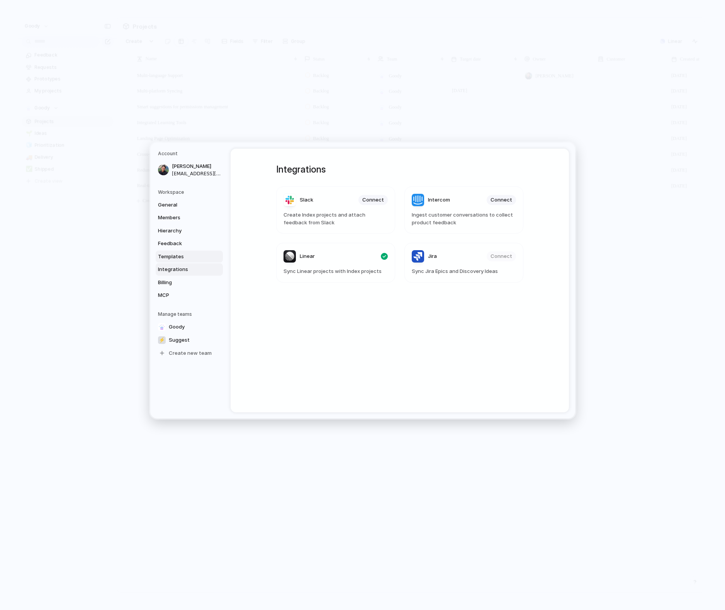
click at [199, 259] on span "Templates" at bounding box center [182, 257] width 49 height 8
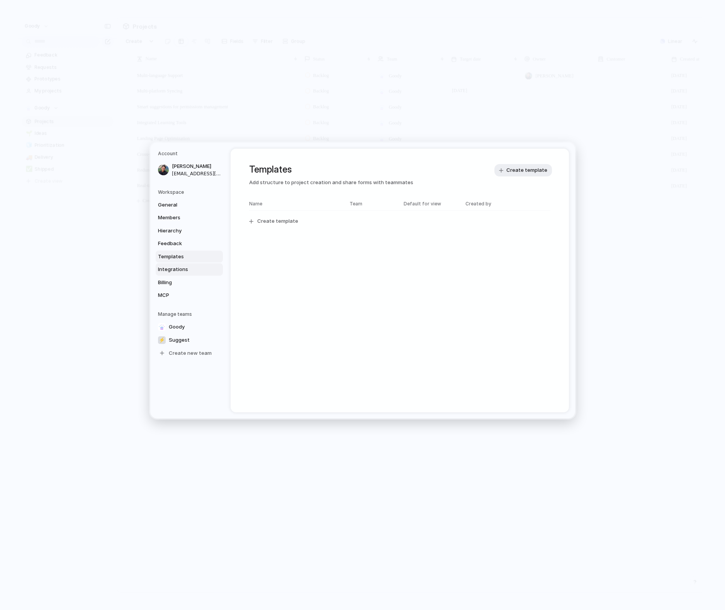
click at [194, 270] on span "Integrations" at bounding box center [182, 270] width 49 height 8
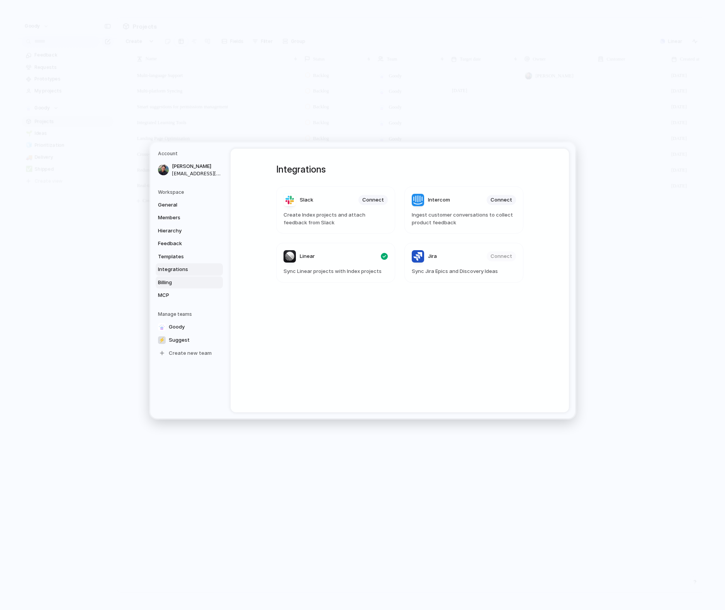
click at [187, 281] on span "Billing" at bounding box center [182, 283] width 49 height 8
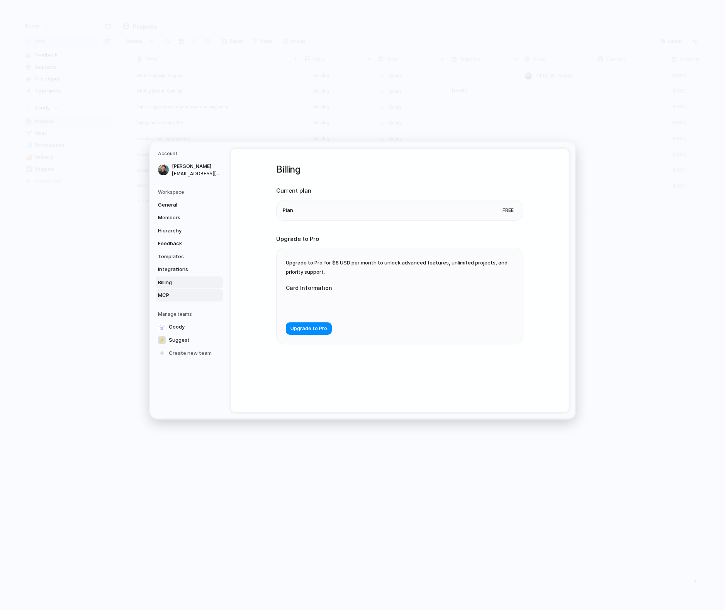
click at [187, 297] on span "MCP" at bounding box center [182, 296] width 49 height 8
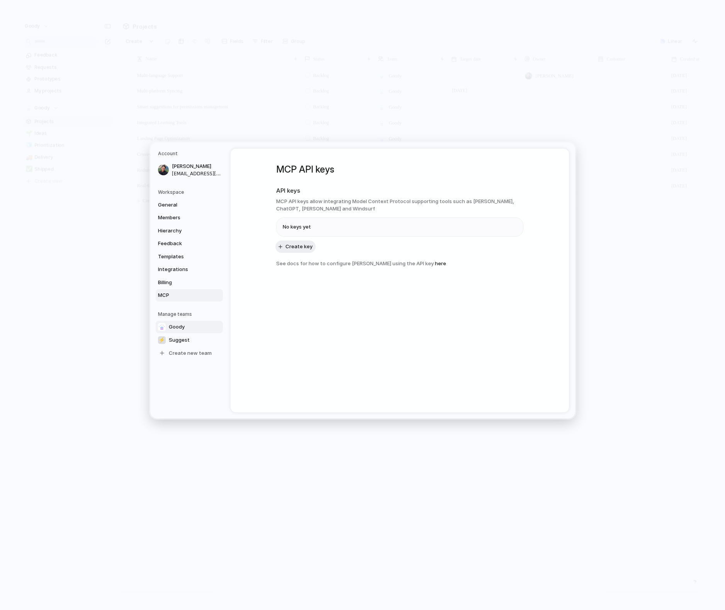
click at [185, 330] on link "Goody" at bounding box center [189, 327] width 67 height 12
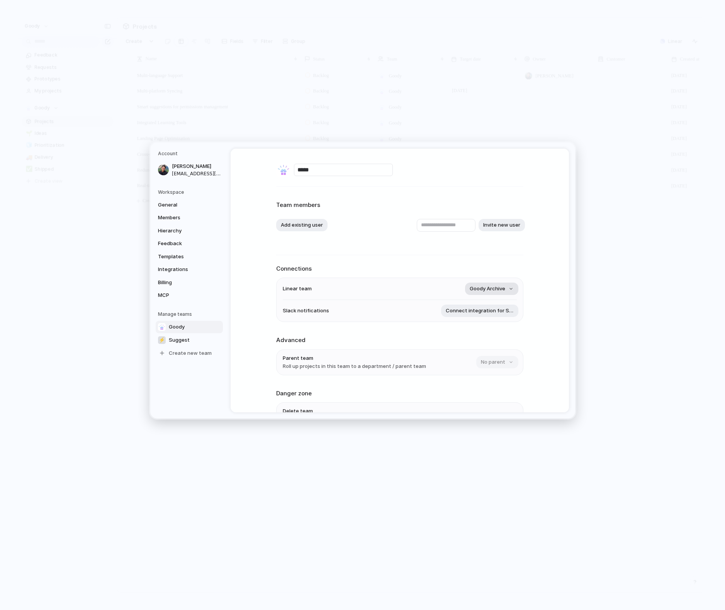
click at [496, 290] on span "Goody Archive" at bounding box center [488, 289] width 36 height 8
click at [423, 284] on div "Remove team Goody ⚡ Suggest ⚡ Goody Archive" at bounding box center [362, 305] width 725 height 610
click at [509, 287] on button "Goody Archive" at bounding box center [491, 289] width 53 height 12
click at [489, 338] on li "Goody" at bounding box center [485, 336] width 63 height 12
click at [455, 308] on span "Connect integration for Slack" at bounding box center [480, 311] width 68 height 8
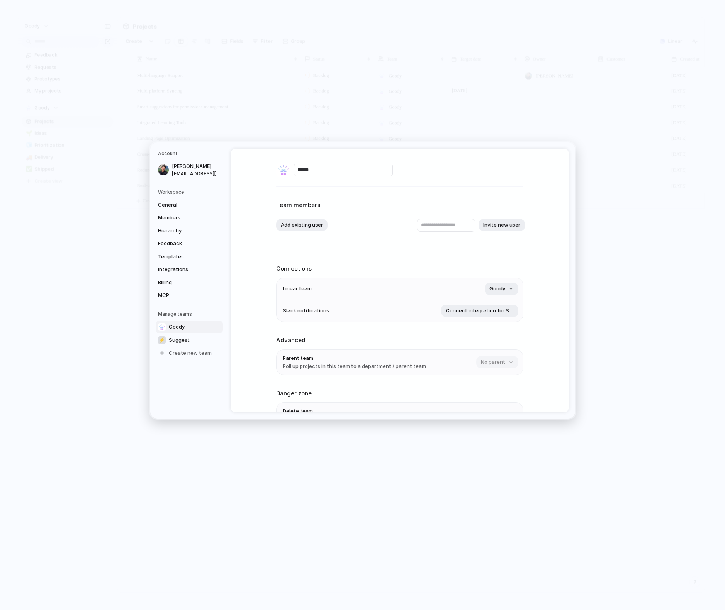
click at [413, 286] on li "Linear team Goody" at bounding box center [400, 289] width 234 height 22
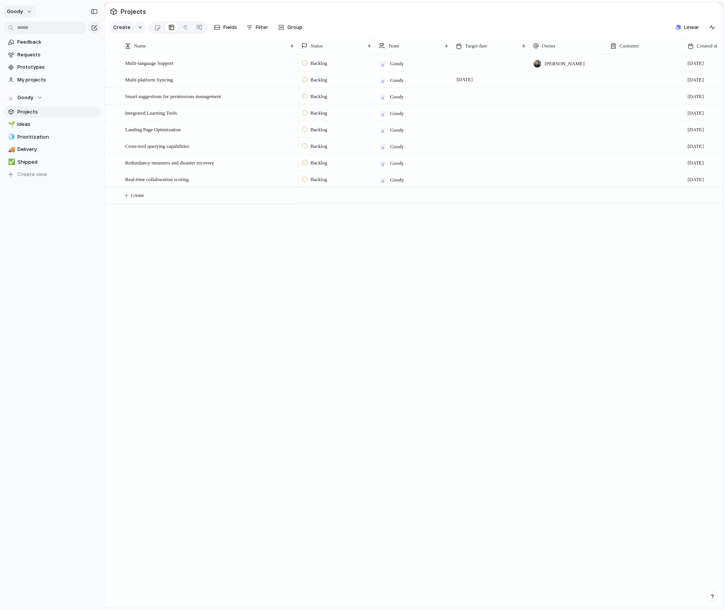
click at [17, 8] on span "Goody" at bounding box center [15, 12] width 16 height 8
click at [39, 31] on li "Settings" at bounding box center [37, 29] width 64 height 12
click at [679, 28] on div "button" at bounding box center [678, 27] width 5 height 5
click at [676, 20] on div "Projects 2 Initiatives 2 Add all Simulation Add CX Requests Add Show Linear fie…" at bounding box center [362, 305] width 725 height 610
click at [688, 29] on span "Linear" at bounding box center [691, 28] width 15 height 8
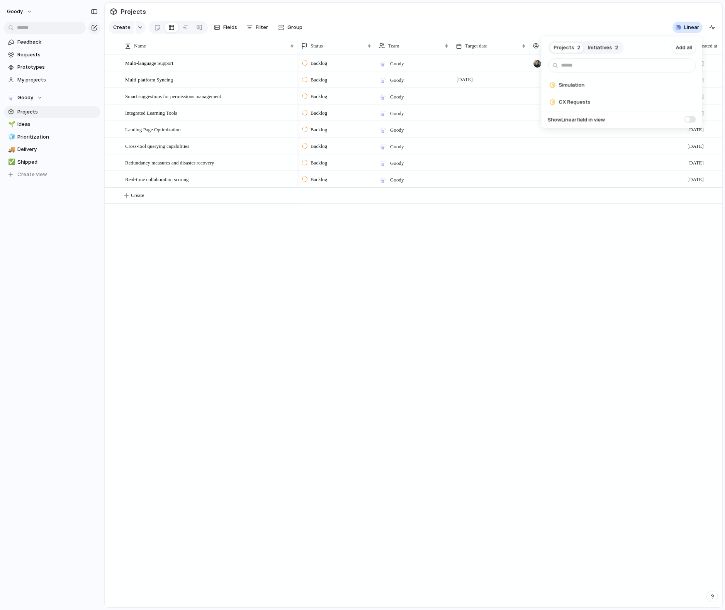
click at [596, 224] on div "Projects 2 Initiatives 2 Add all Simulation Add CX Requests Add Show Linear fie…" at bounding box center [362, 305] width 725 height 610
click at [713, 27] on div "button" at bounding box center [712, 27] width 6 height 6
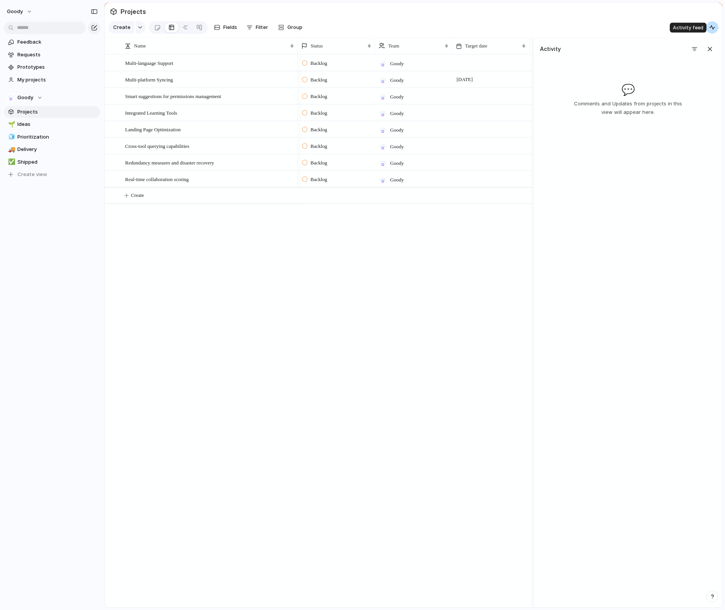
click at [711, 27] on div "button" at bounding box center [712, 27] width 6 height 6
click at [197, 71] on div "Multi-platform Syncing" at bounding box center [201, 79] width 193 height 17
click at [196, 66] on div "Multi-language Support" at bounding box center [210, 63] width 170 height 16
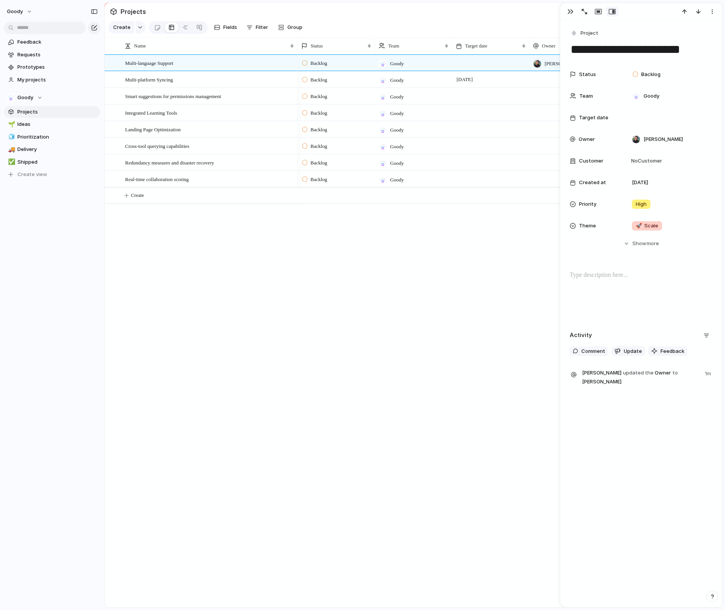
click at [198, 11] on section "Projects" at bounding box center [414, 11] width 618 height 17
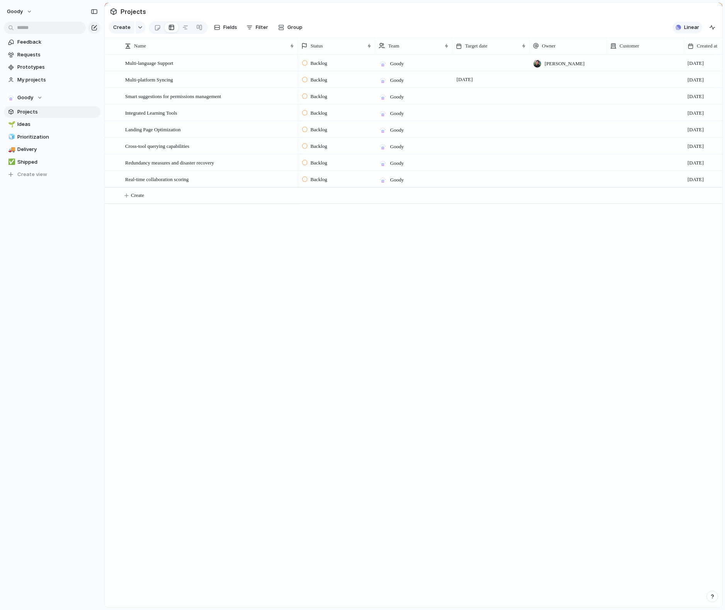
click at [687, 30] on span "Linear" at bounding box center [691, 28] width 15 height 8
click at [489, 225] on div "Projects 2 Initiatives 2 Add all Simulation Add CX Requests Add Show Linear fie…" at bounding box center [362, 305] width 725 height 610
click at [139, 27] on div "button" at bounding box center [140, 27] width 5 height 3
drag, startPoint x: 276, startPoint y: 240, endPoint x: 275, endPoint y: 225, distance: 15.1
click at [276, 240] on div "Goal Program Initiative Launch Request Project Customize" at bounding box center [362, 305] width 725 height 610
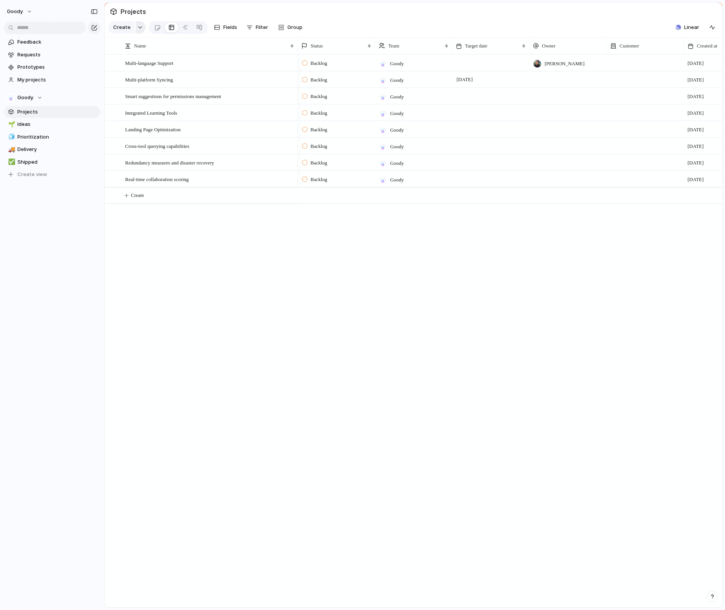
click at [139, 30] on button "button" at bounding box center [141, 27] width 10 height 12
click at [250, 260] on div "Goal Program Initiative Launch Request Project Customize" at bounding box center [362, 305] width 725 height 610
click at [138, 27] on div "button" at bounding box center [140, 27] width 5 height 3
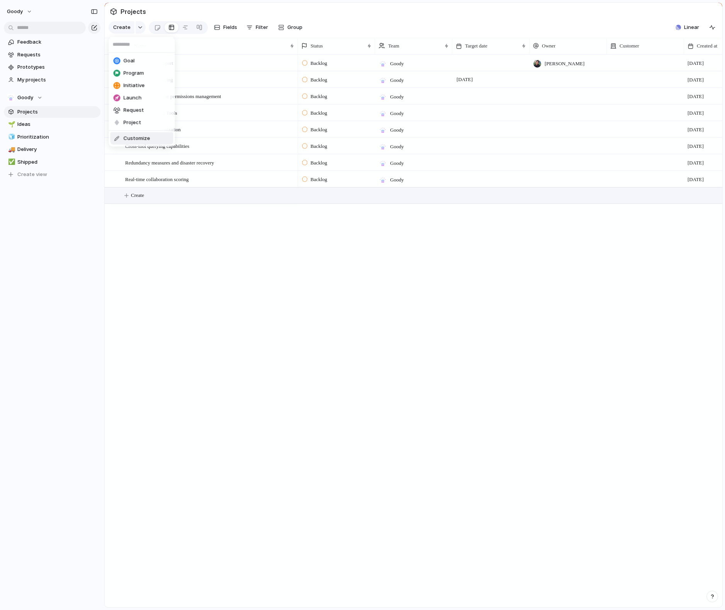
drag, startPoint x: 300, startPoint y: 364, endPoint x: 561, endPoint y: 187, distance: 315.6
click at [300, 364] on div "Goal Program Initiative Launch Request Project Customize" at bounding box center [362, 305] width 725 height 610
